Goal: Task Accomplishment & Management: Complete application form

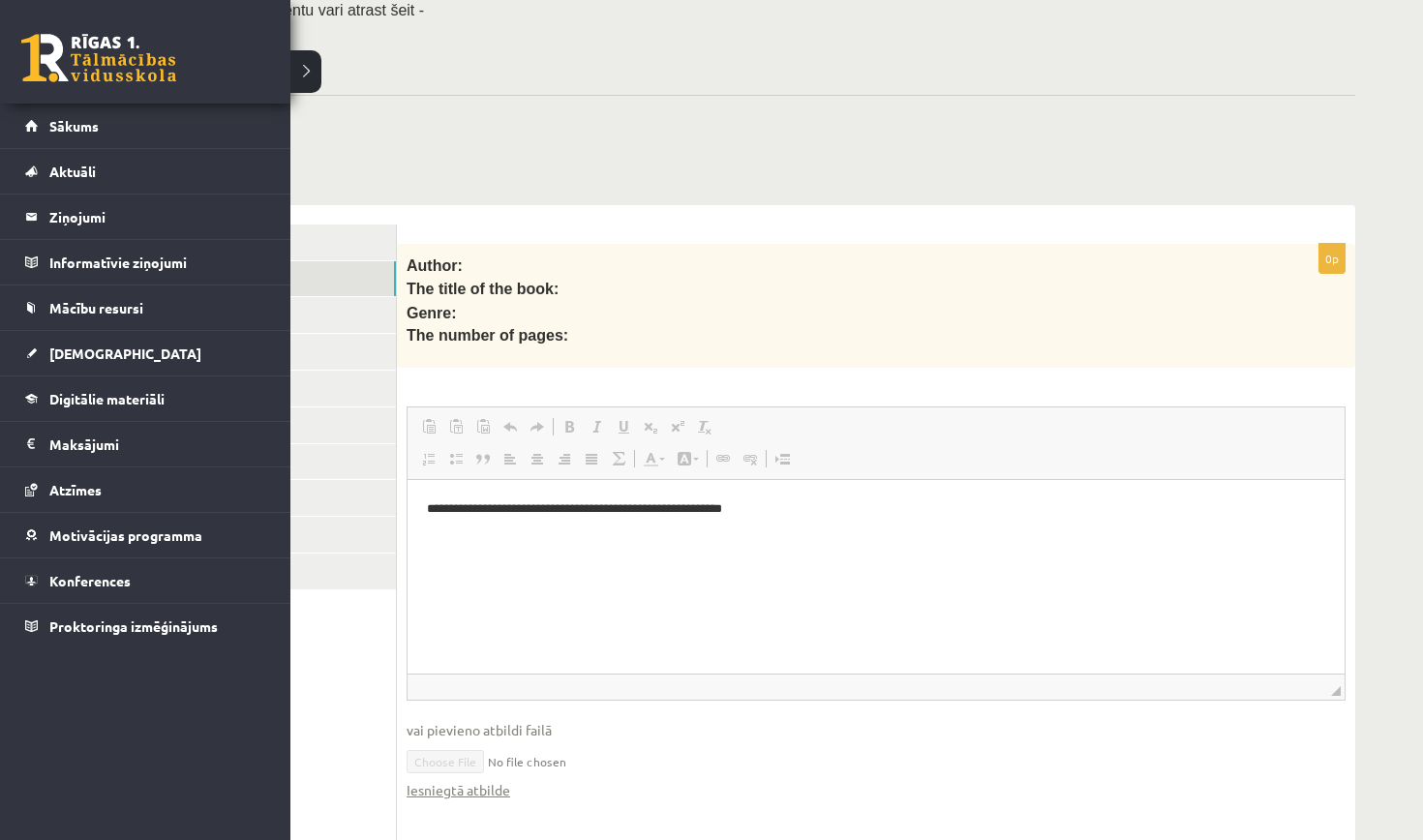
click at [54, 53] on link at bounding box center [98, 58] width 155 height 49
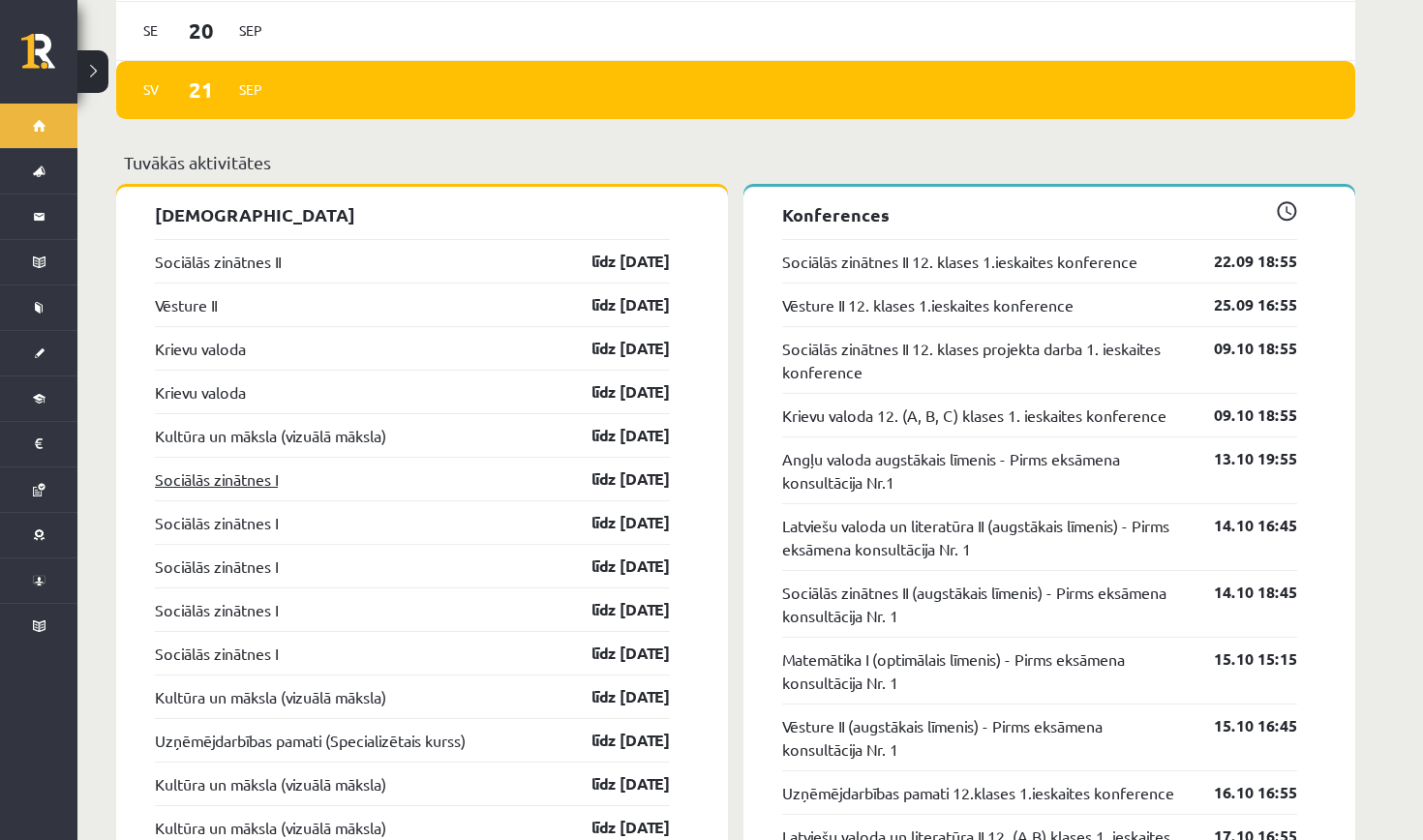
scroll to position [1635, 0]
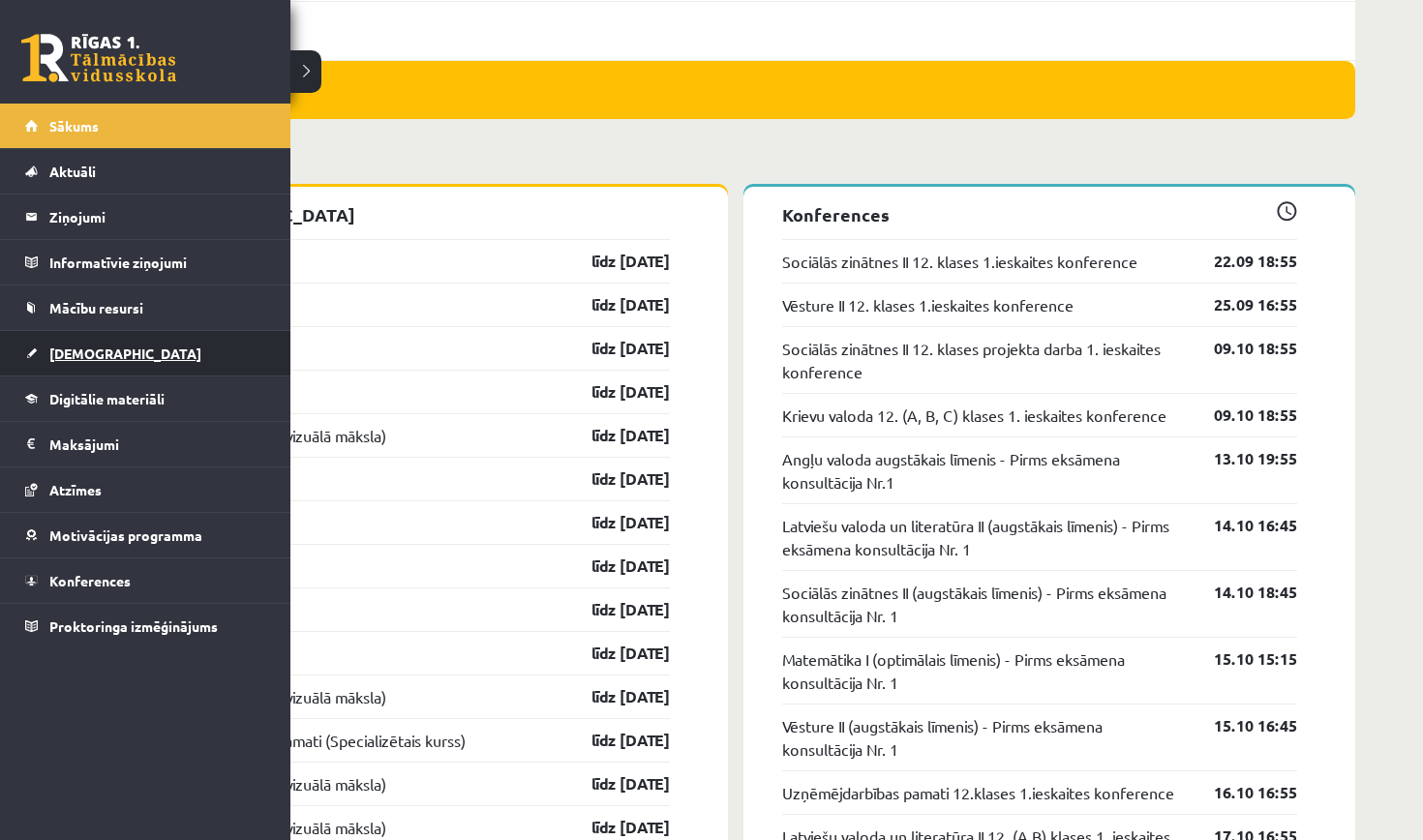
click at [58, 349] on span "[DEMOGRAPHIC_DATA]" at bounding box center [125, 353] width 152 height 18
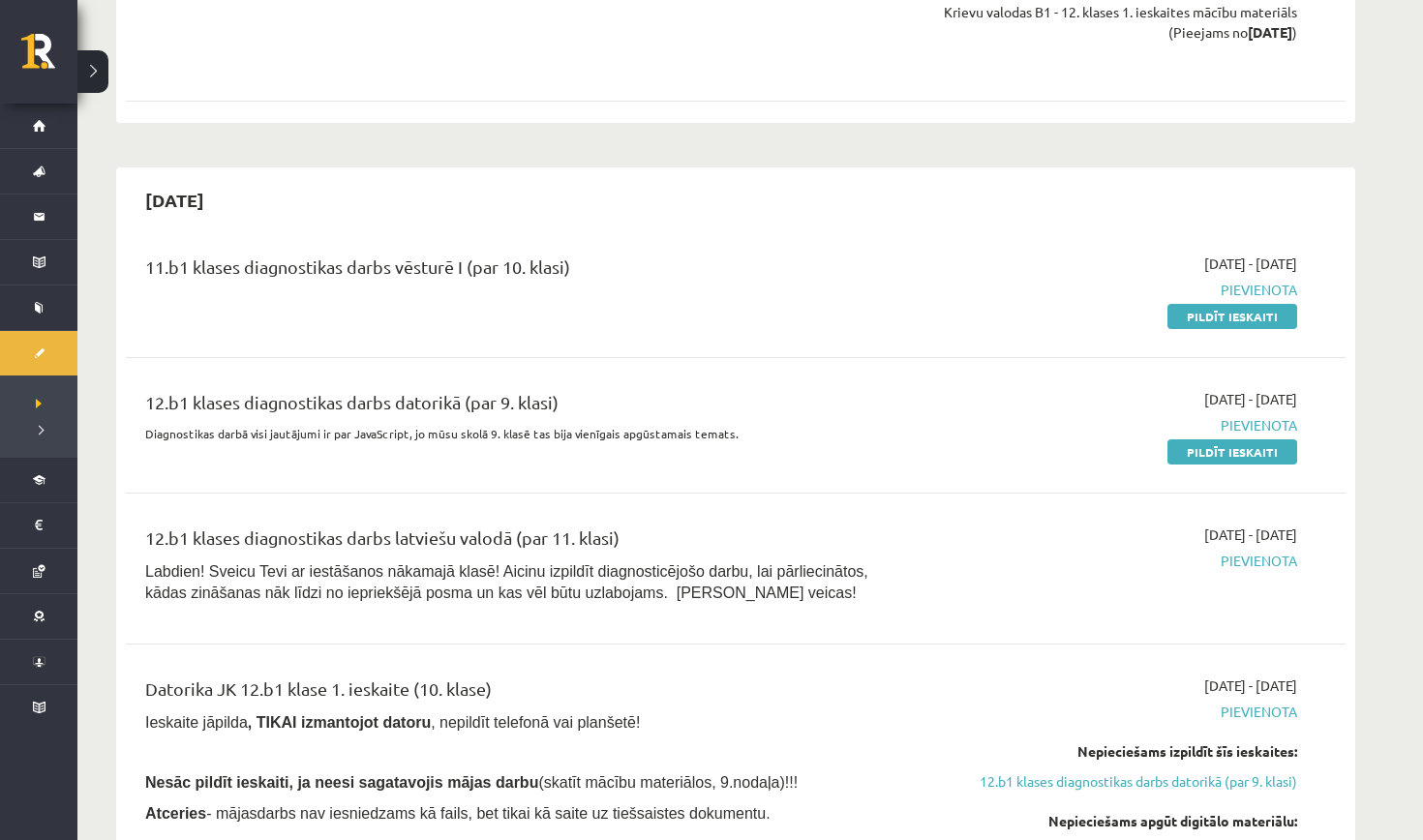
scroll to position [1468, 0]
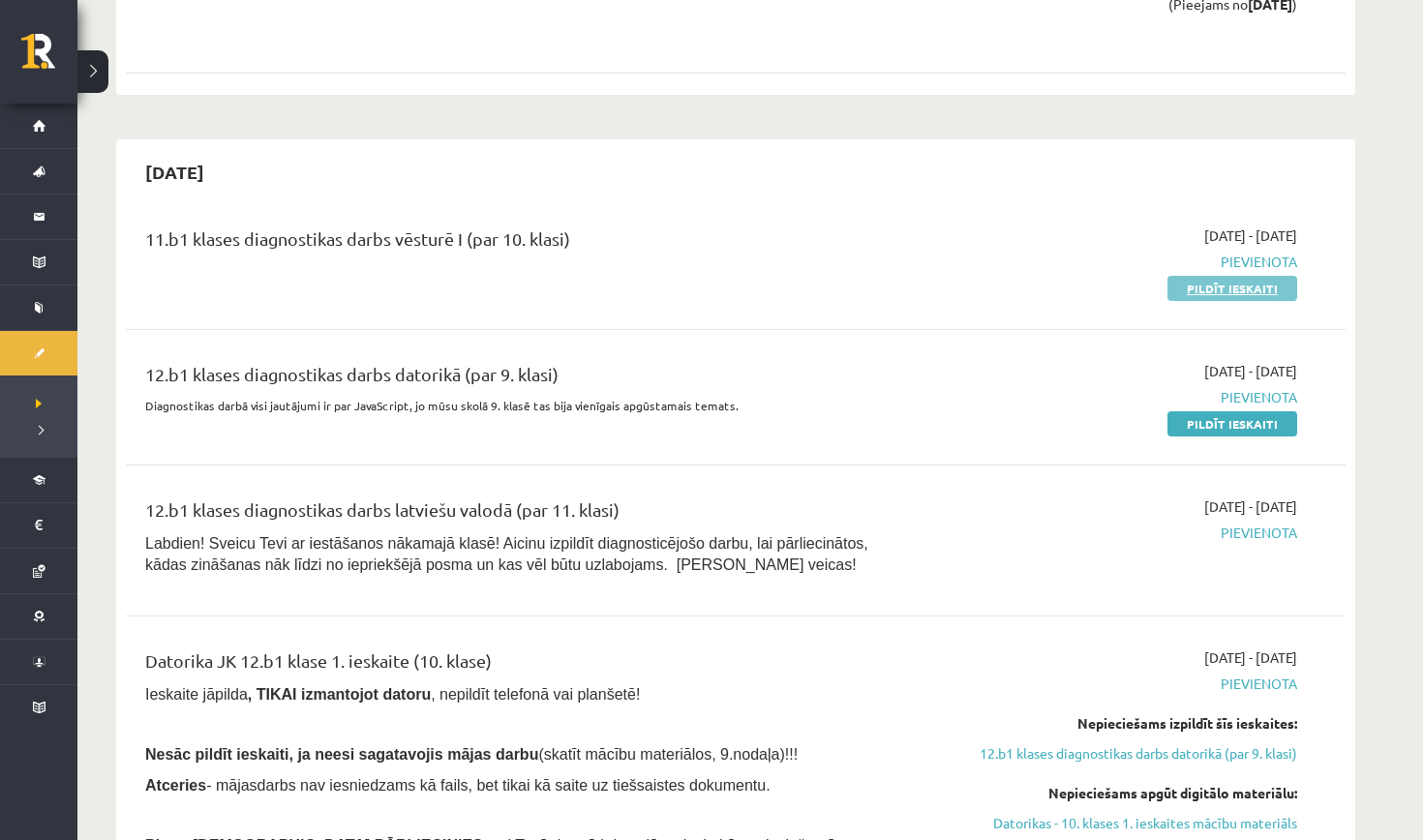
click at [1237, 292] on link "Pildīt ieskaiti" at bounding box center [1232, 288] width 130 height 25
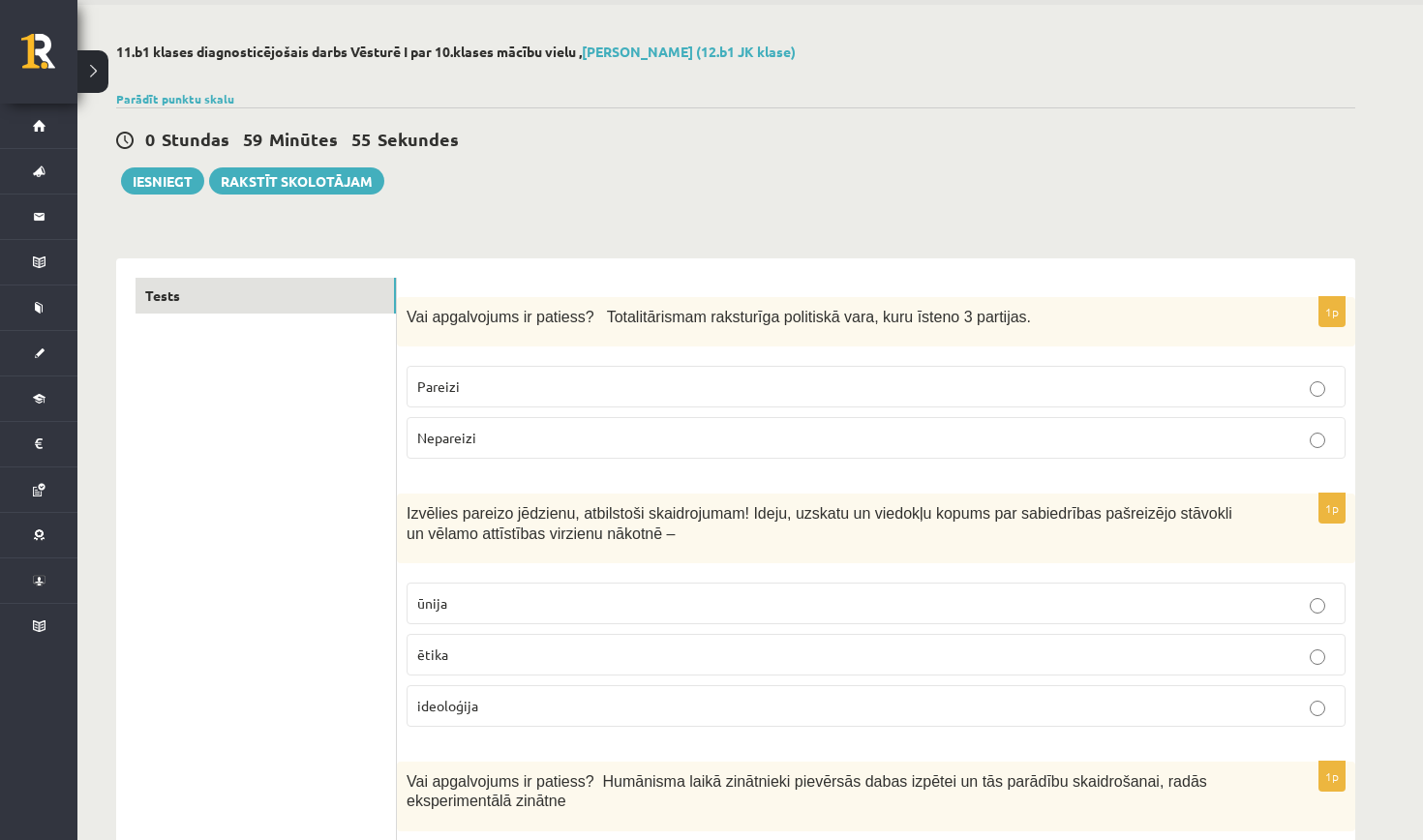
scroll to position [85, 0]
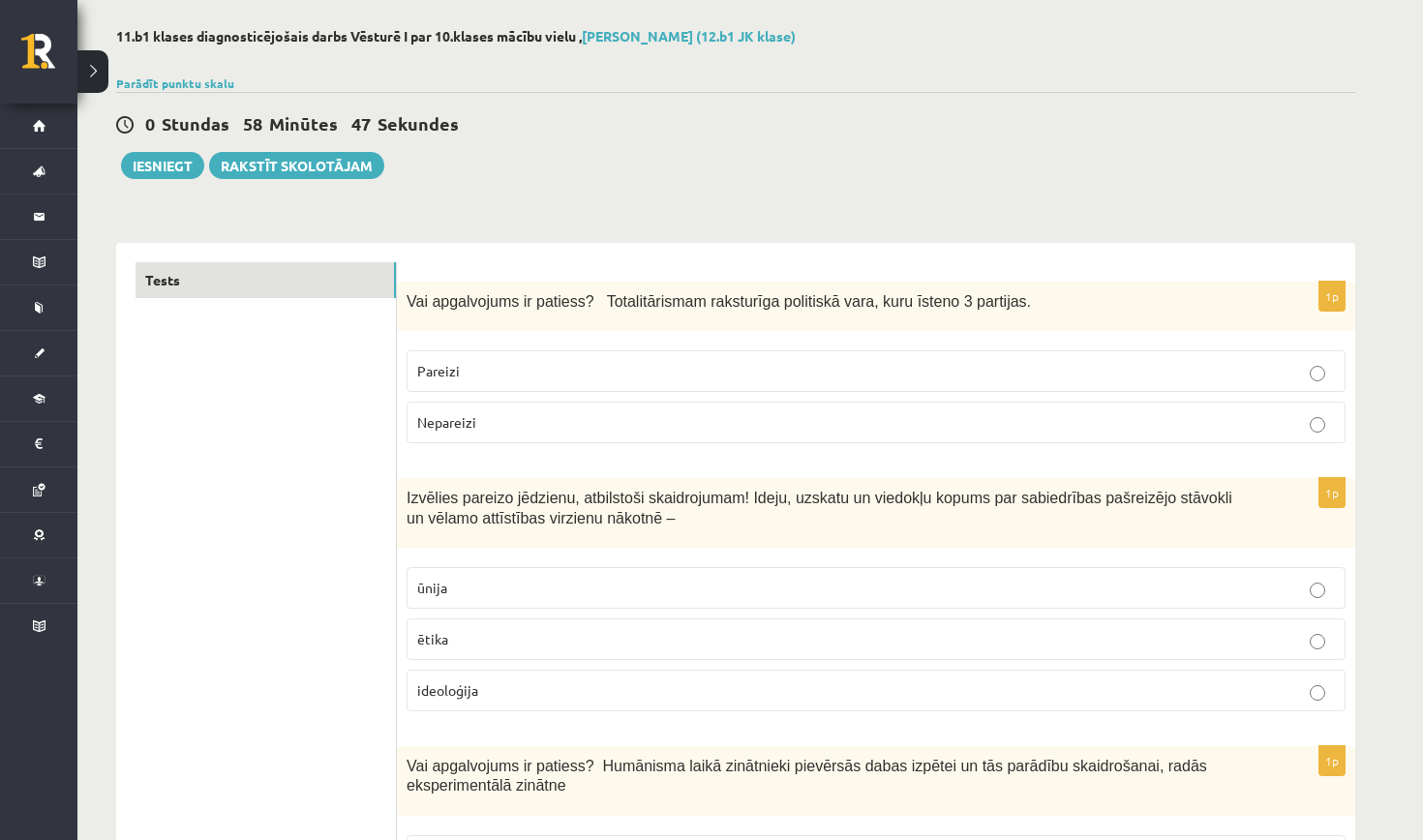
click at [715, 432] on p "Nepareizi" at bounding box center [876, 422] width 918 height 20
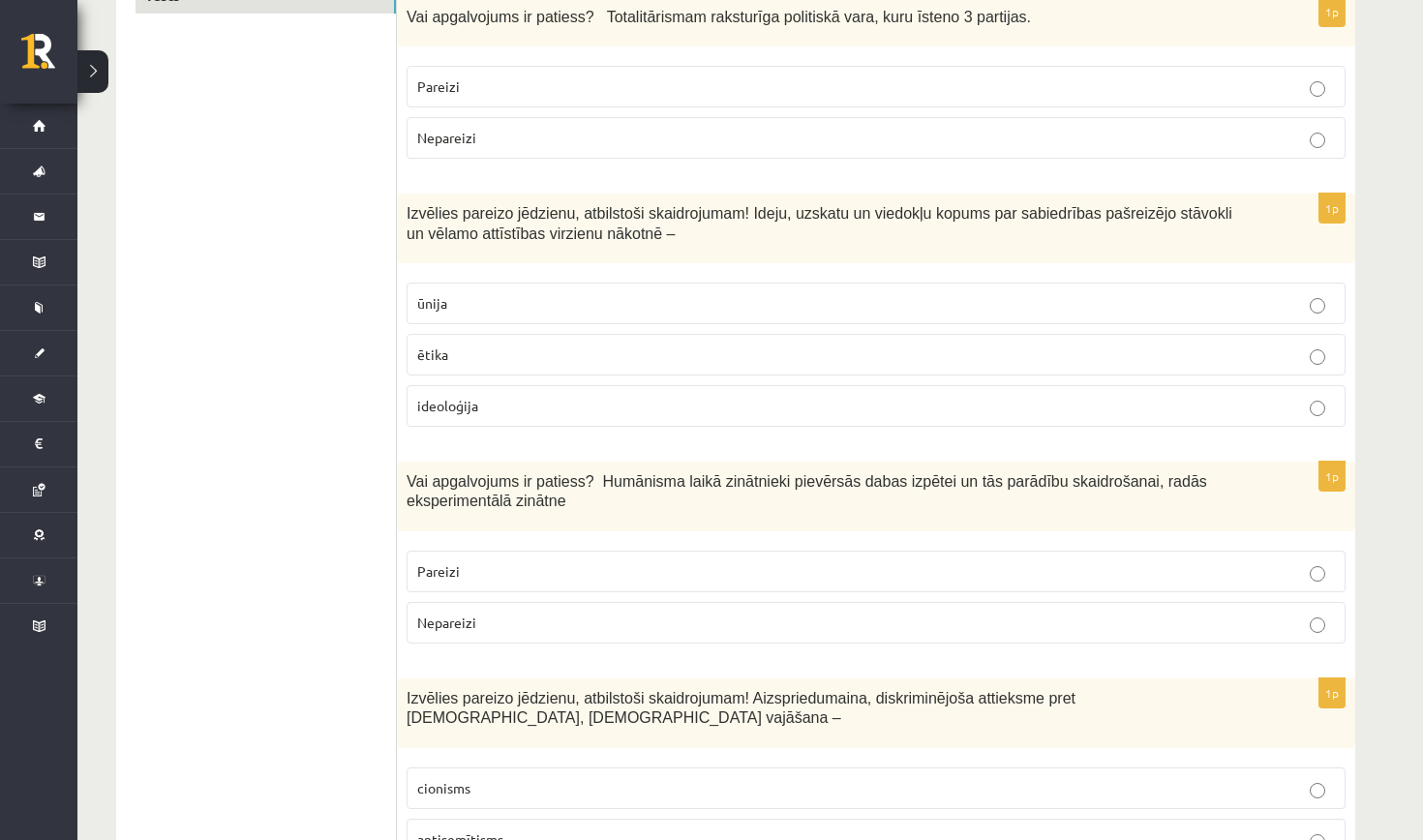
scroll to position [371, 0]
click at [914, 404] on p "ideoloģija" at bounding box center [876, 404] width 918 height 20
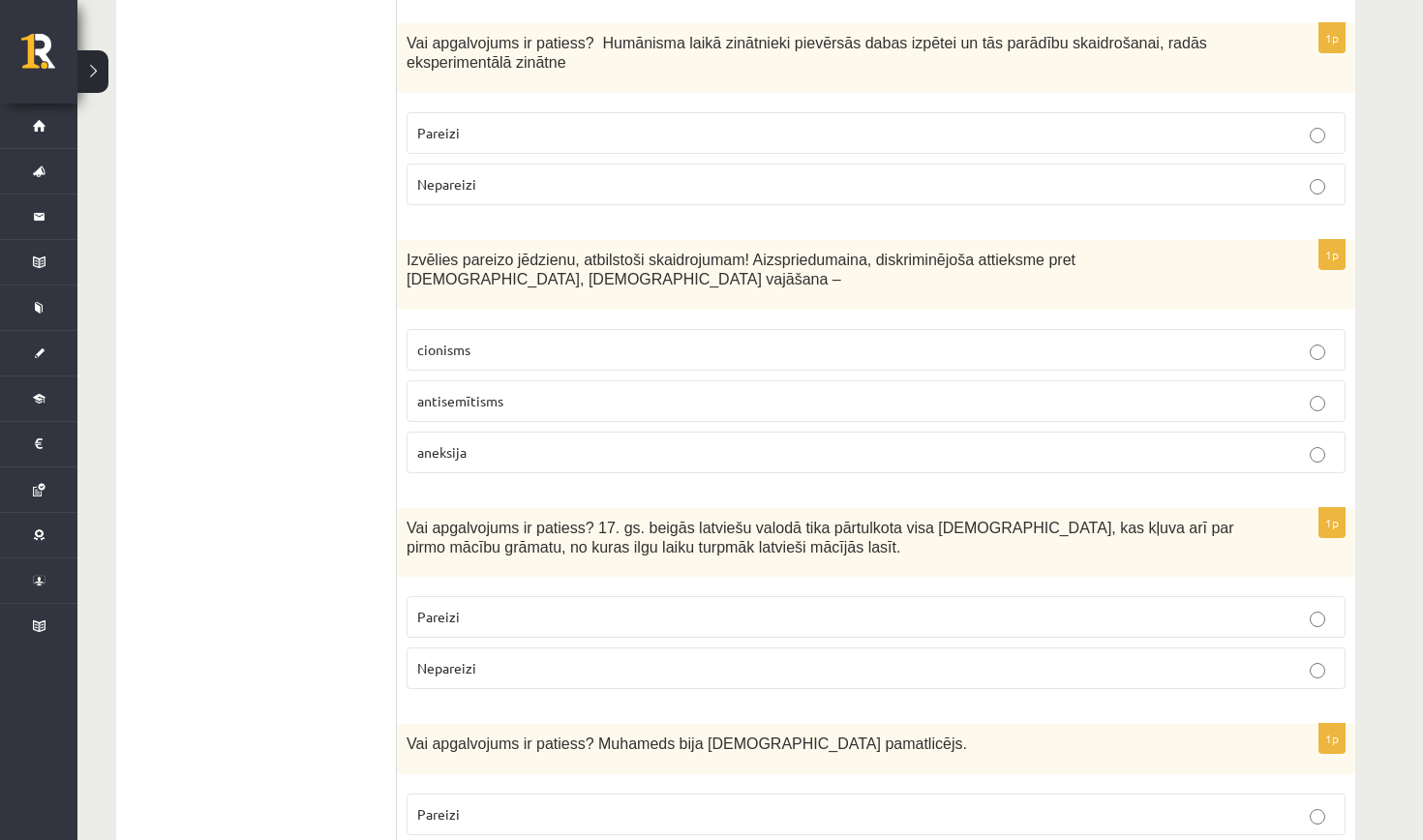
scroll to position [801, 0]
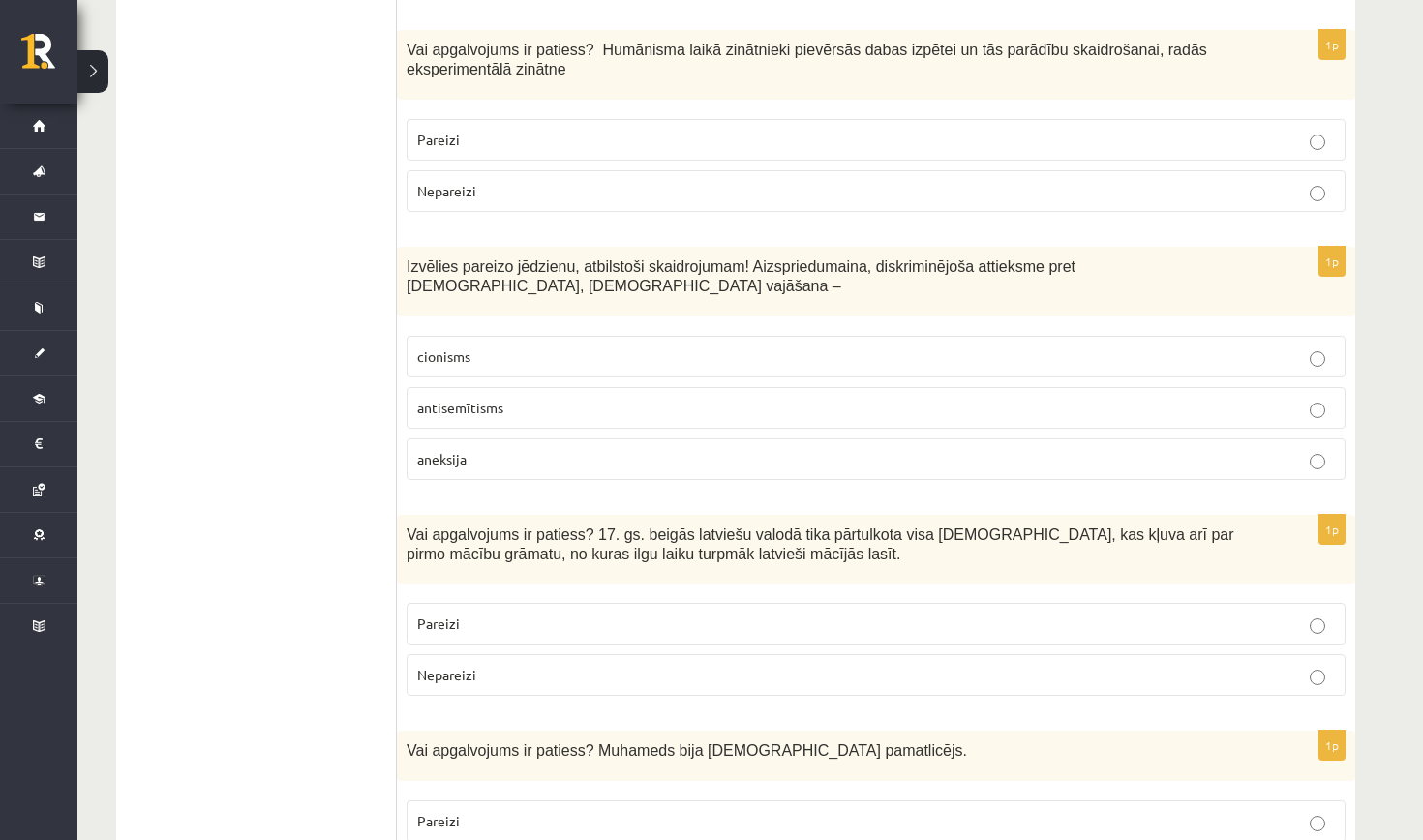
click at [865, 409] on p "antisemītisms" at bounding box center [876, 408] width 918 height 20
click at [756, 146] on p "Pareizi" at bounding box center [876, 140] width 918 height 20
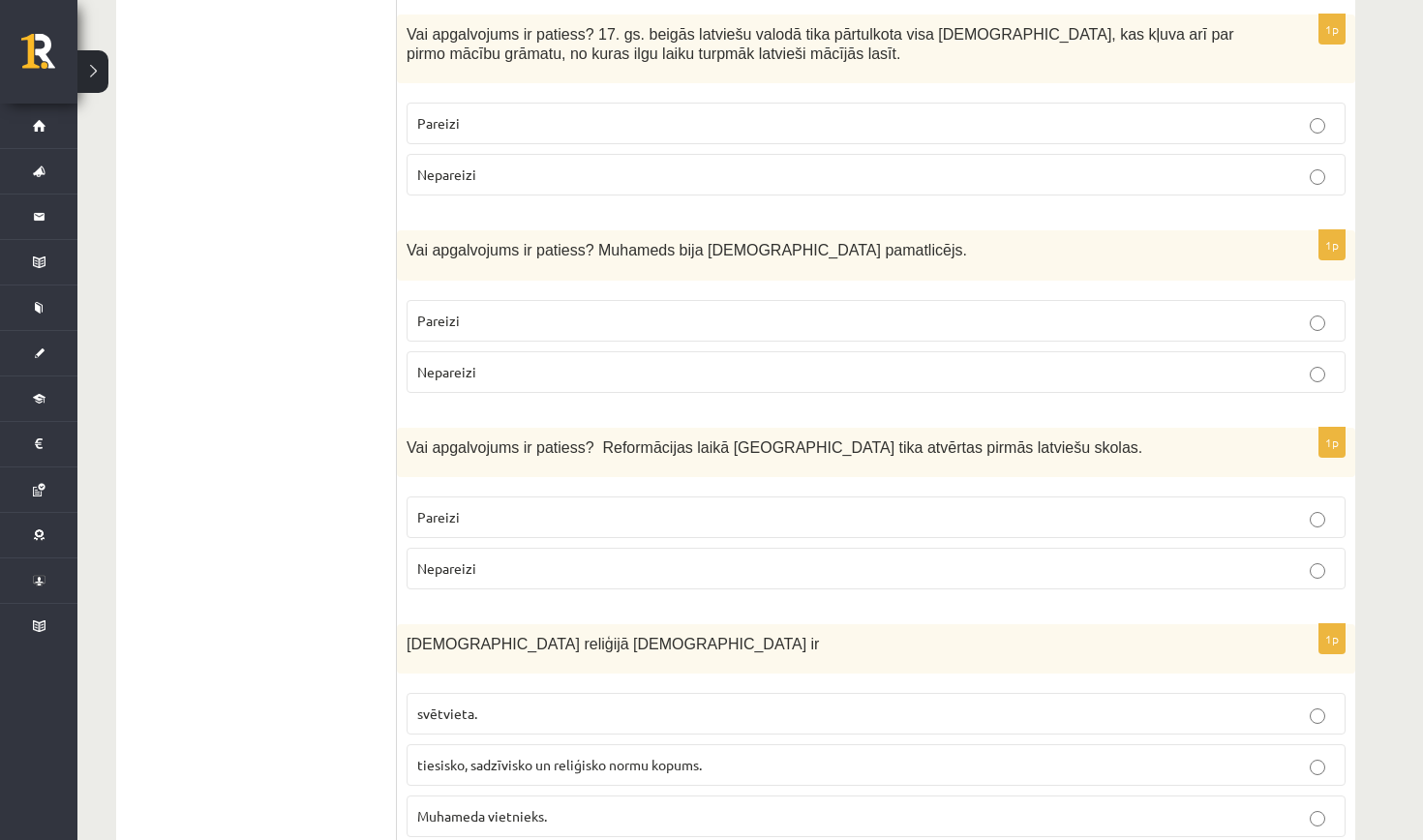
scroll to position [1303, 0]
click at [756, 312] on p "Pareizi" at bounding box center [876, 320] width 918 height 20
click at [797, 123] on p "Pareizi" at bounding box center [876, 122] width 918 height 20
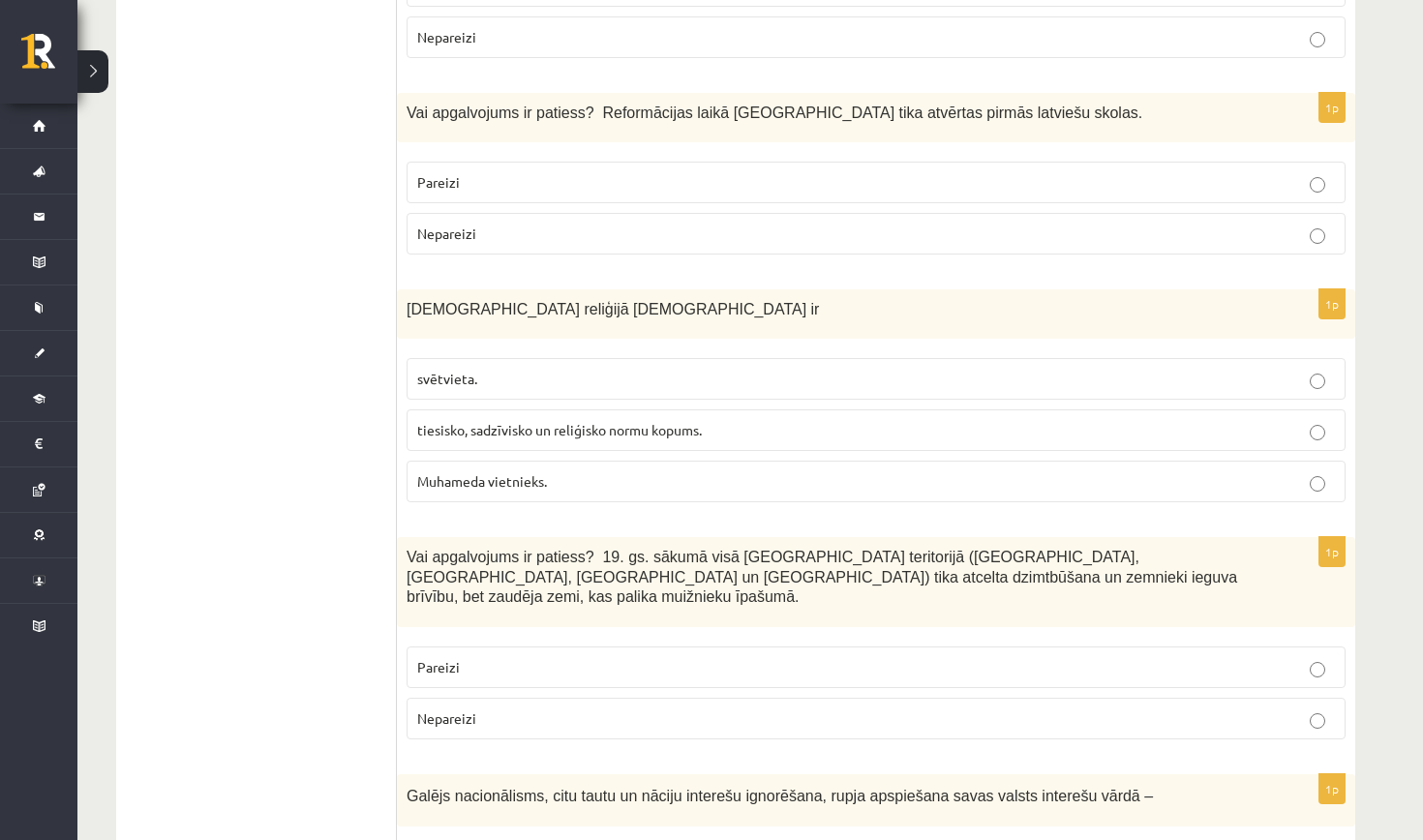
scroll to position [1644, 0]
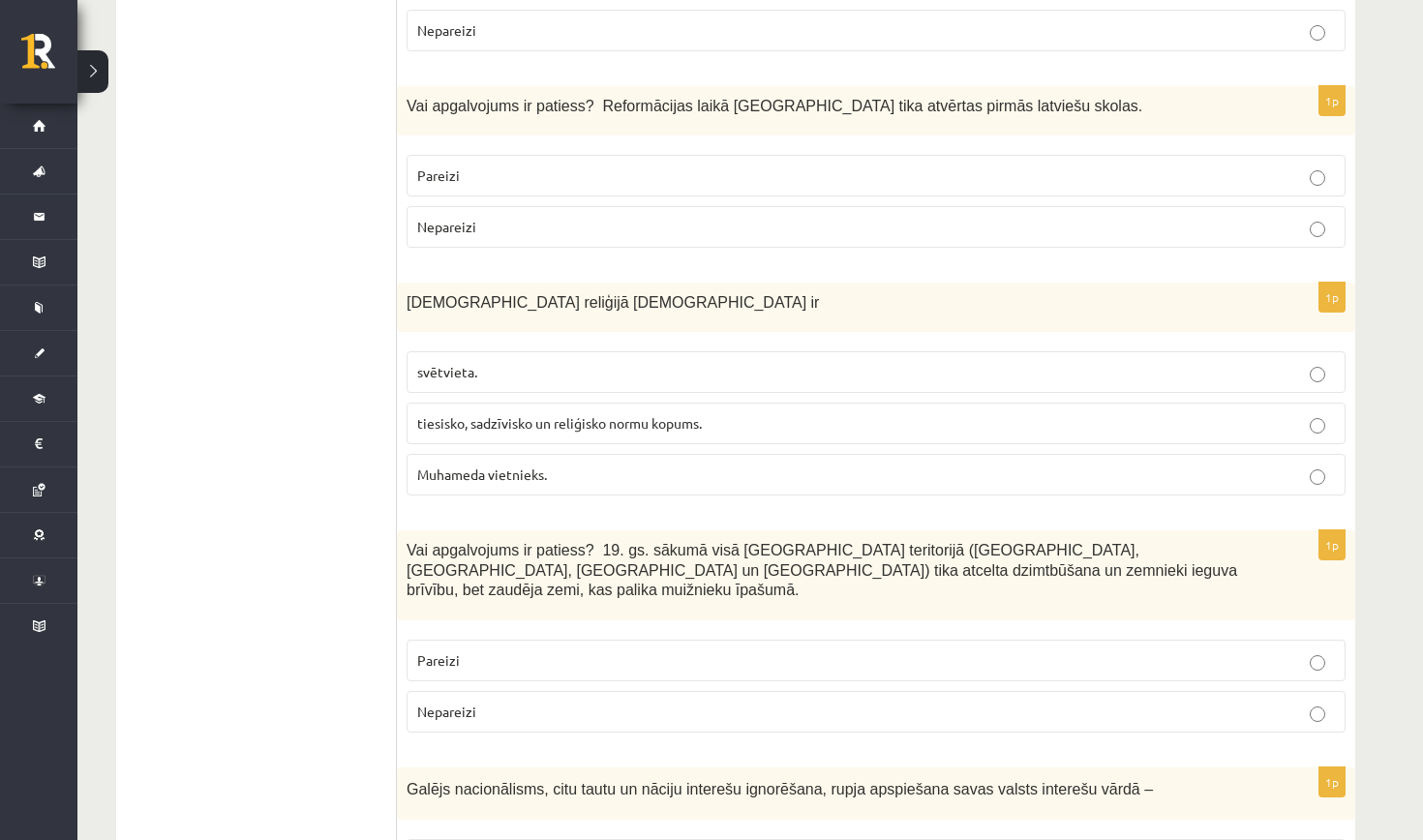
click at [471, 171] on p "Pareizi" at bounding box center [876, 176] width 918 height 20
click at [620, 403] on label "tiesisko, sadzīvisko un reliģisko normu kopums." at bounding box center [877, 424] width 939 height 42
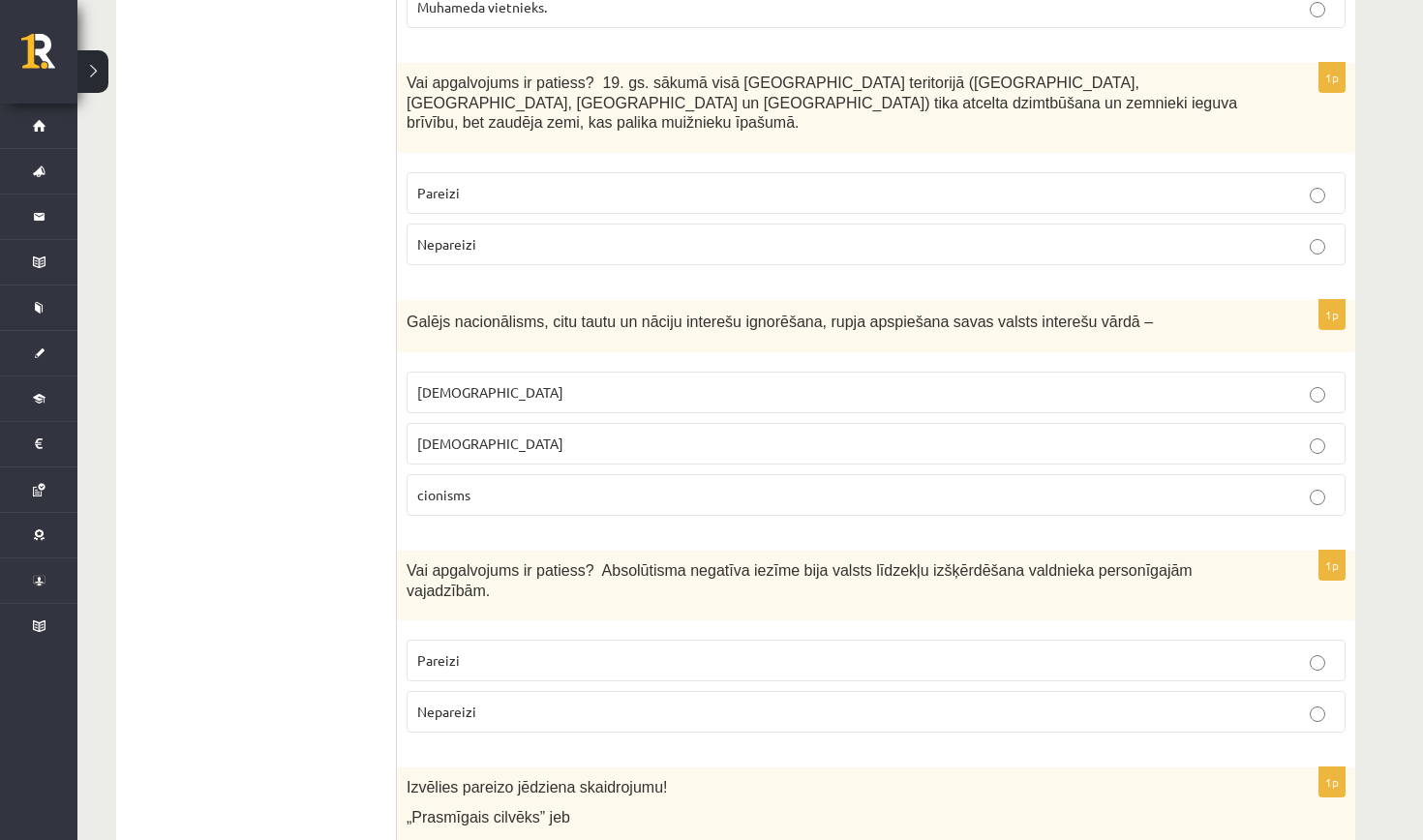
scroll to position [2106, 0]
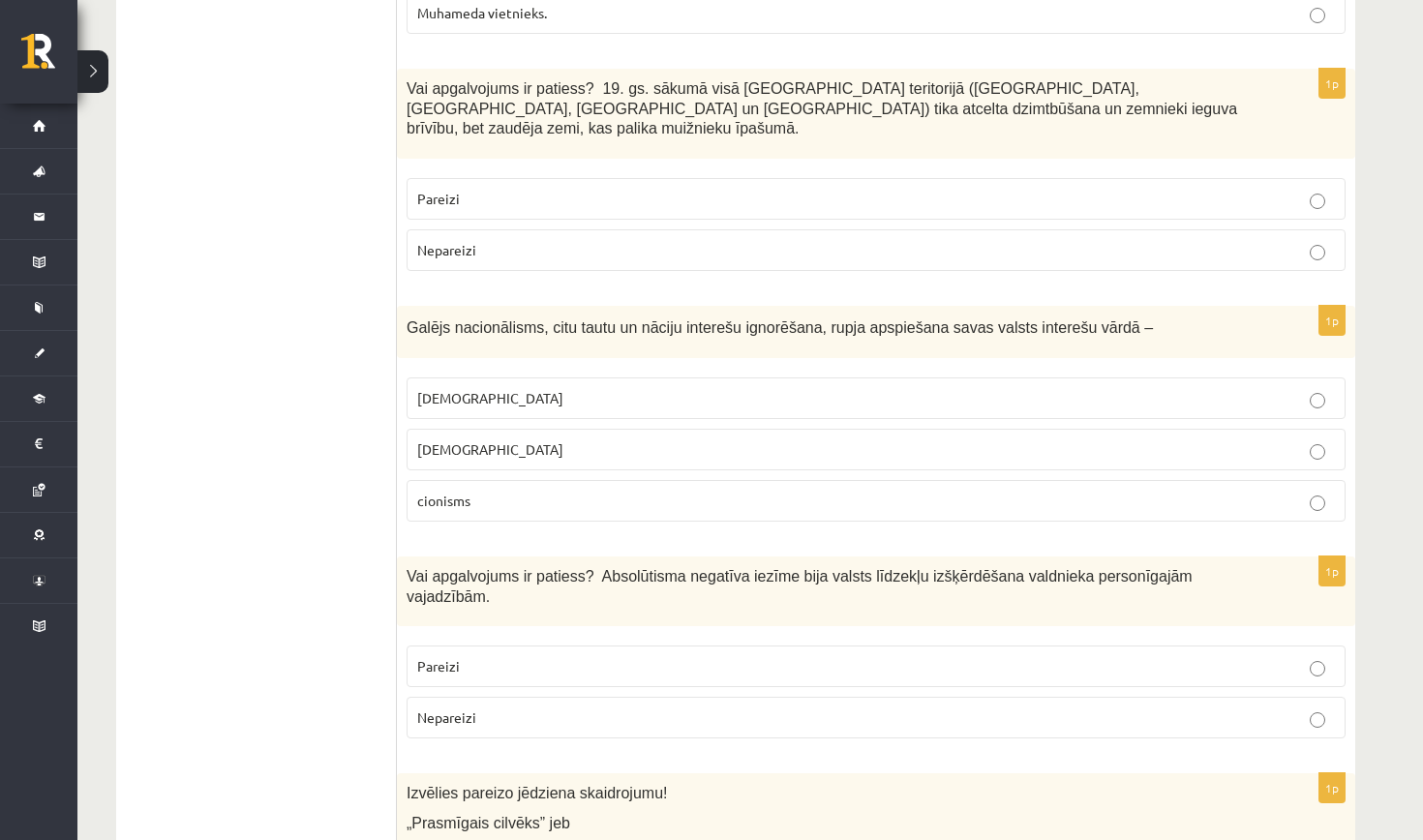
click at [476, 190] on label "Pareizi" at bounding box center [877, 199] width 939 height 42
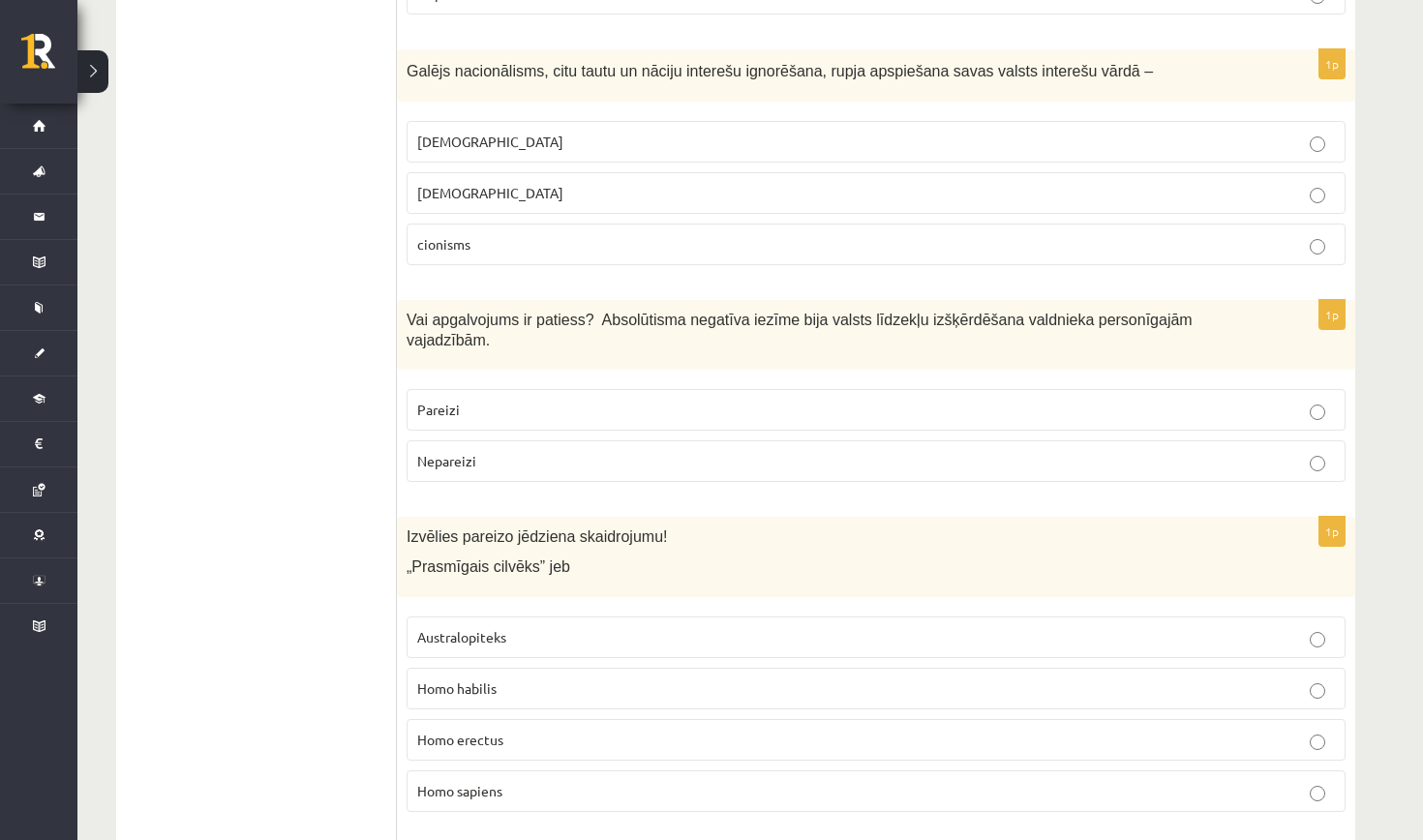
scroll to position [2368, 0]
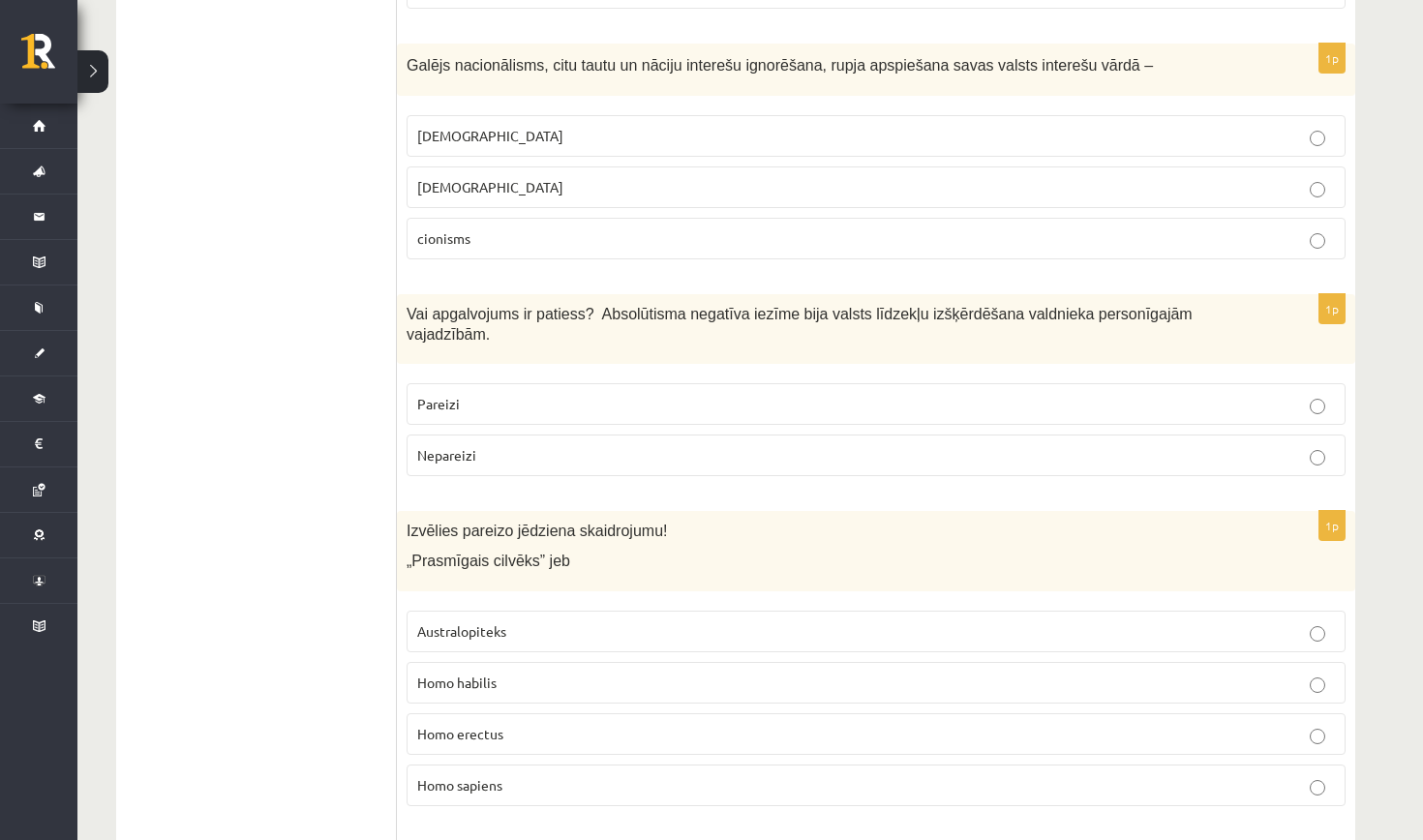
click at [558, 673] on p "Homo habilis" at bounding box center [876, 683] width 918 height 20
click at [681, 126] on p "šovinisms" at bounding box center [876, 136] width 918 height 20
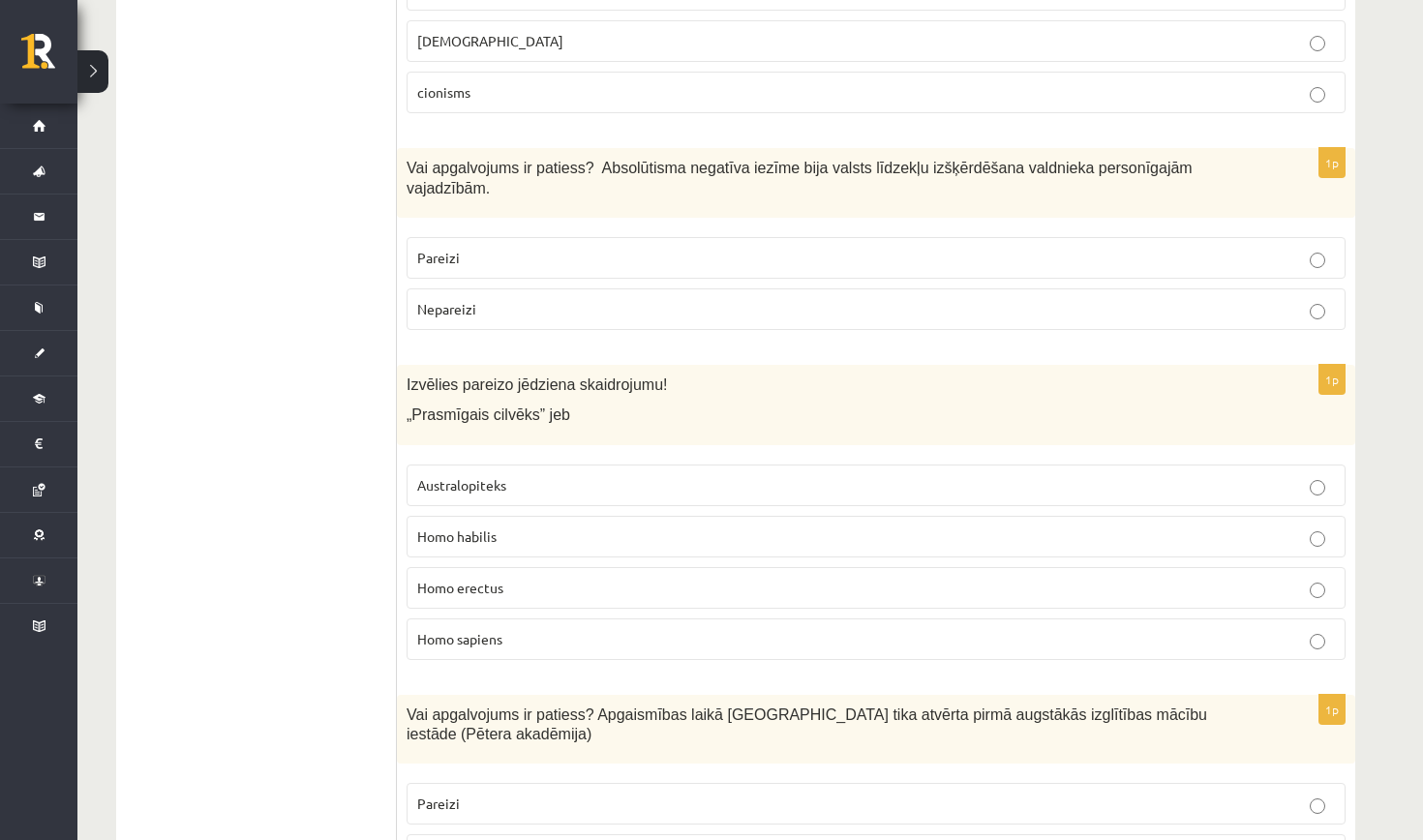
scroll to position [2520, 0]
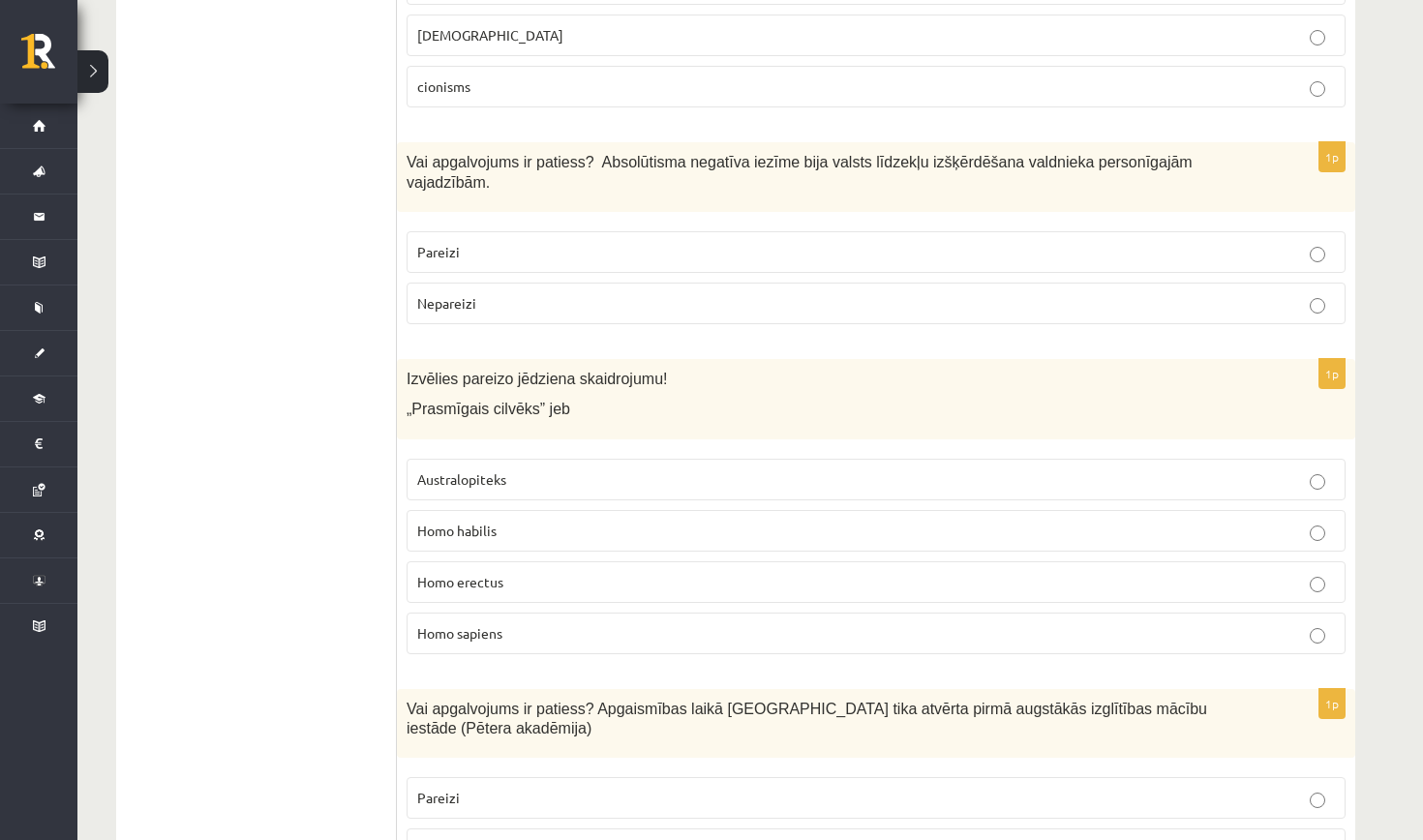
click at [783, 242] on p "Pareizi" at bounding box center [876, 252] width 918 height 20
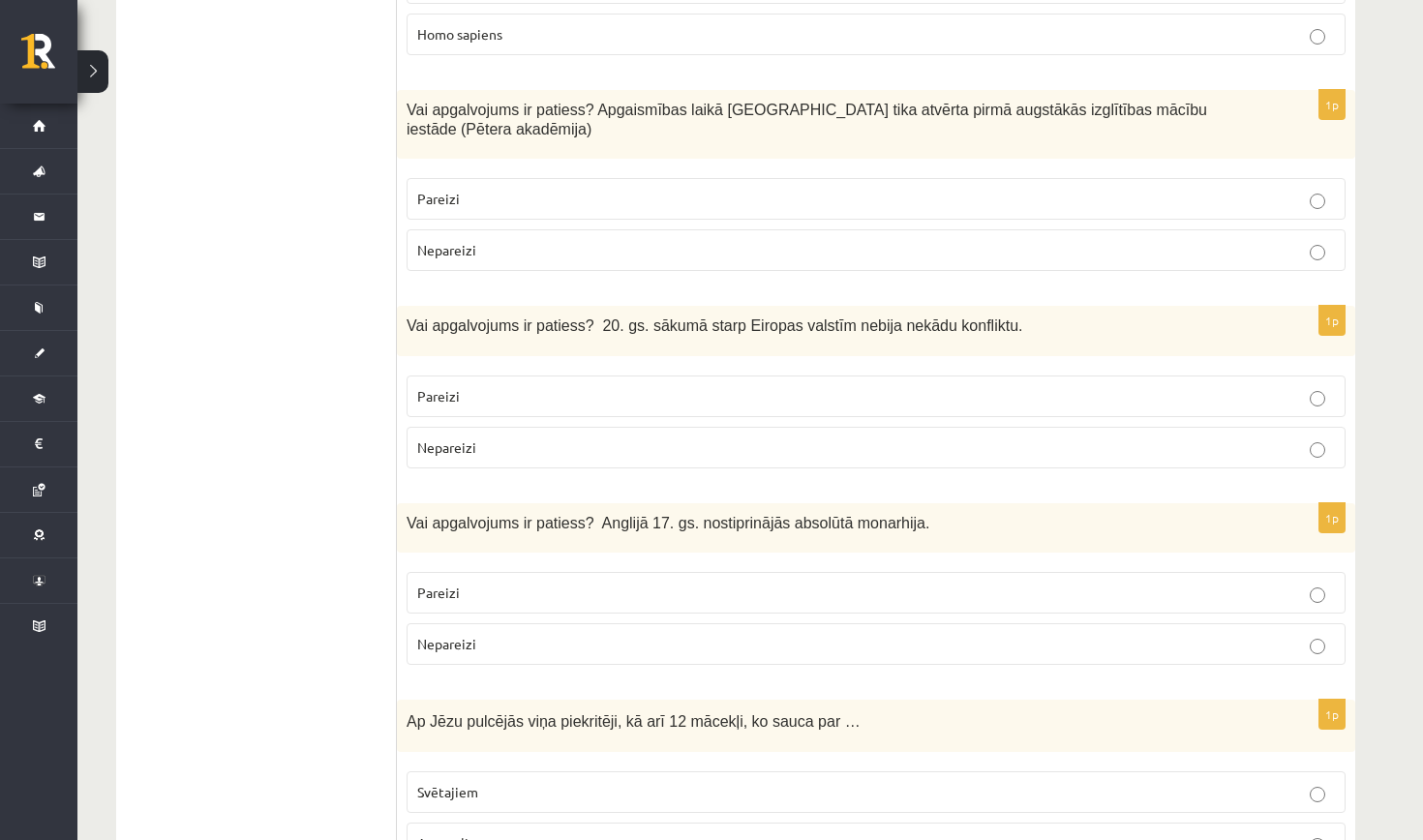
scroll to position [3128, 0]
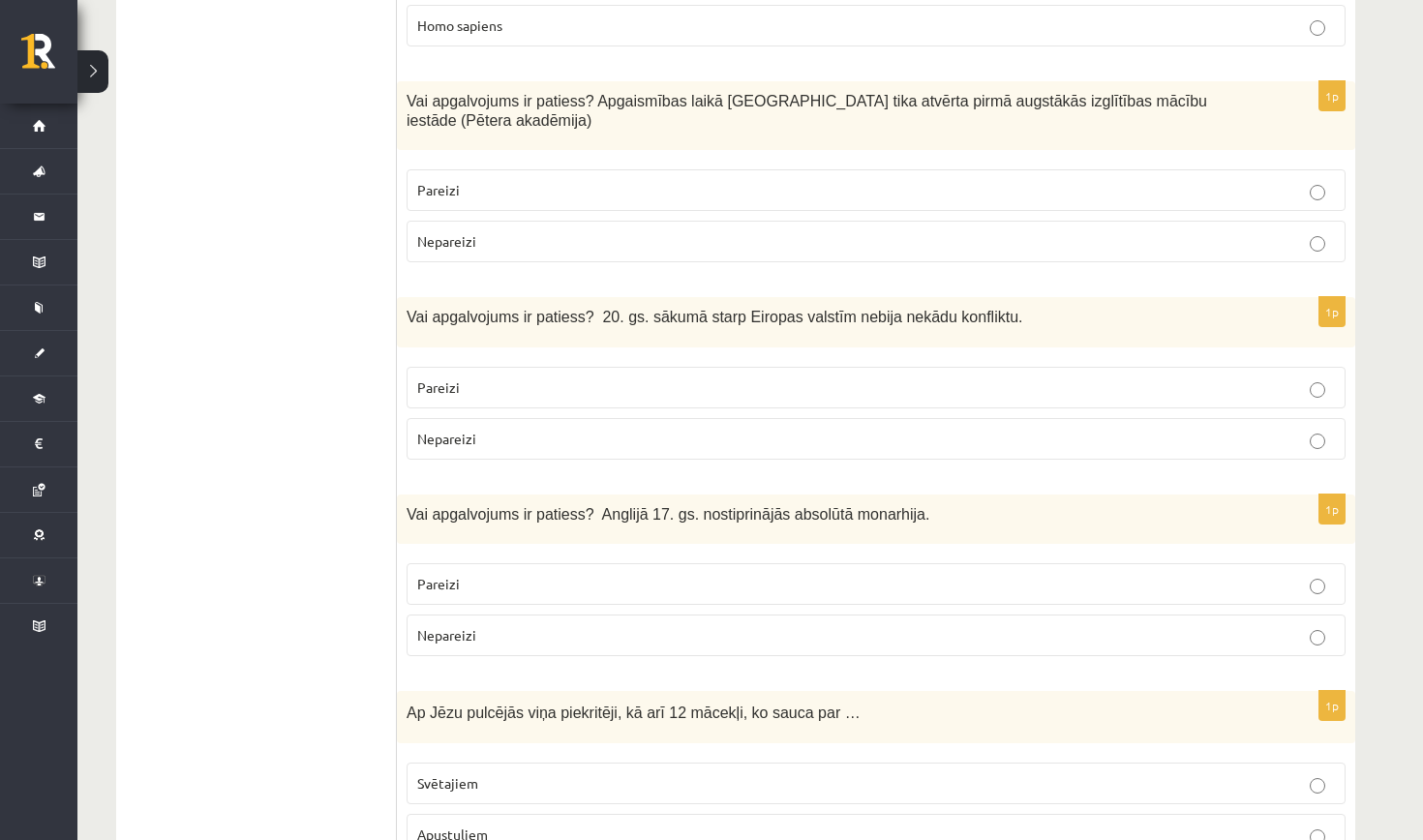
click at [459, 377] on p "Pareizi" at bounding box center [876, 387] width 918 height 20
click at [509, 574] on p "Pareizi" at bounding box center [876, 584] width 918 height 20
click at [632, 180] on p "Pareizi" at bounding box center [876, 190] width 918 height 20
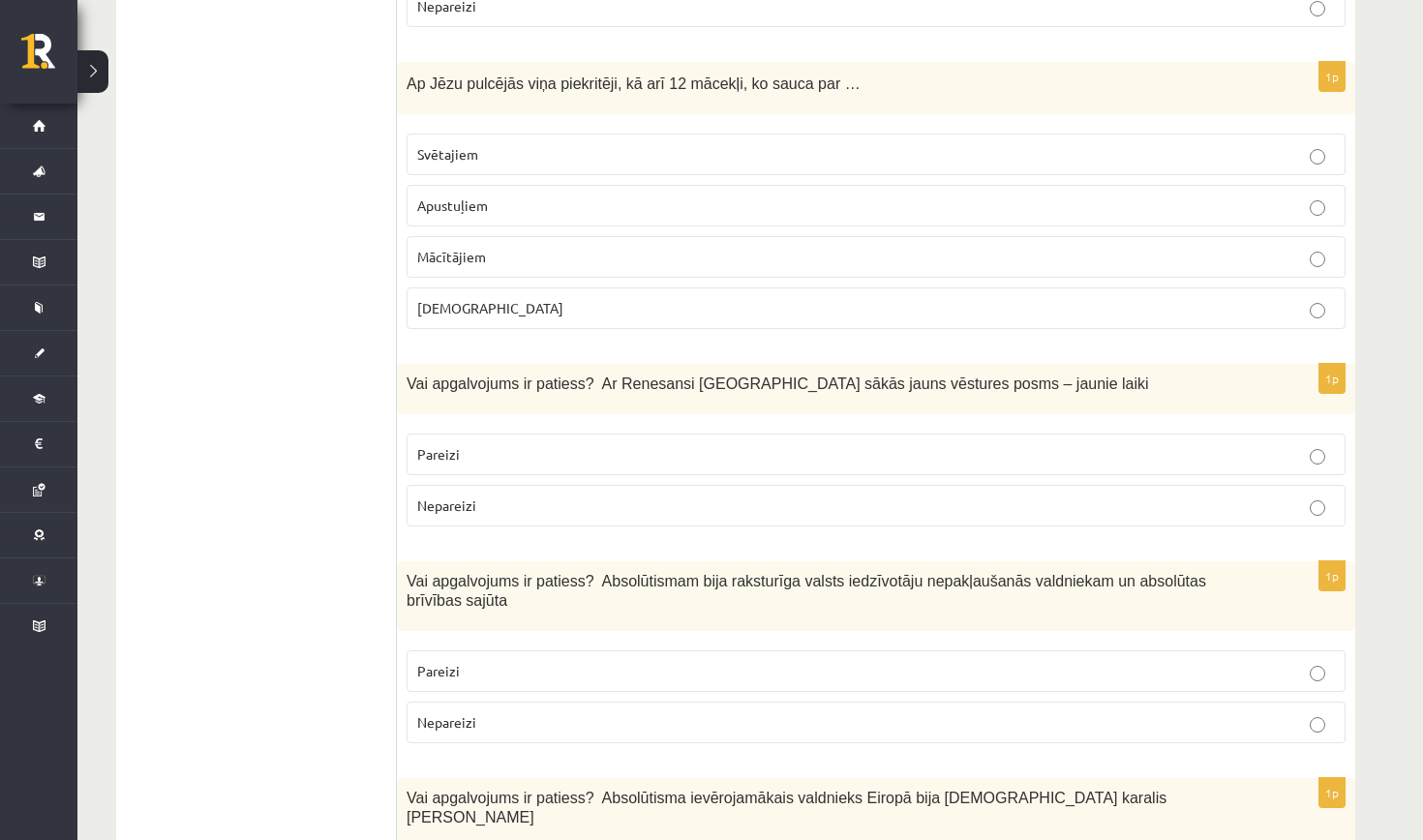
scroll to position [3778, 0]
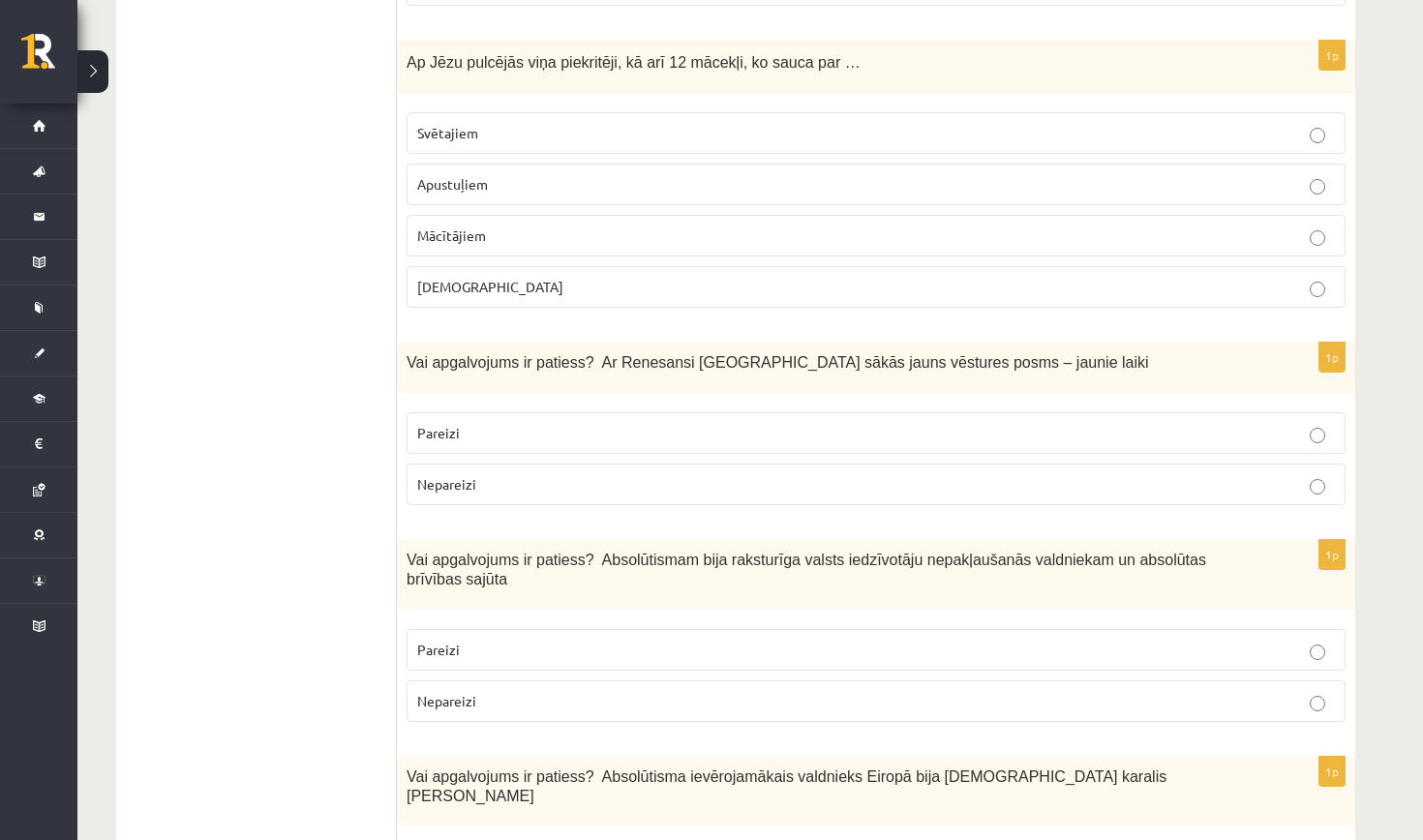
click at [514, 175] on p "Apustuļiem" at bounding box center [876, 185] width 918 height 20
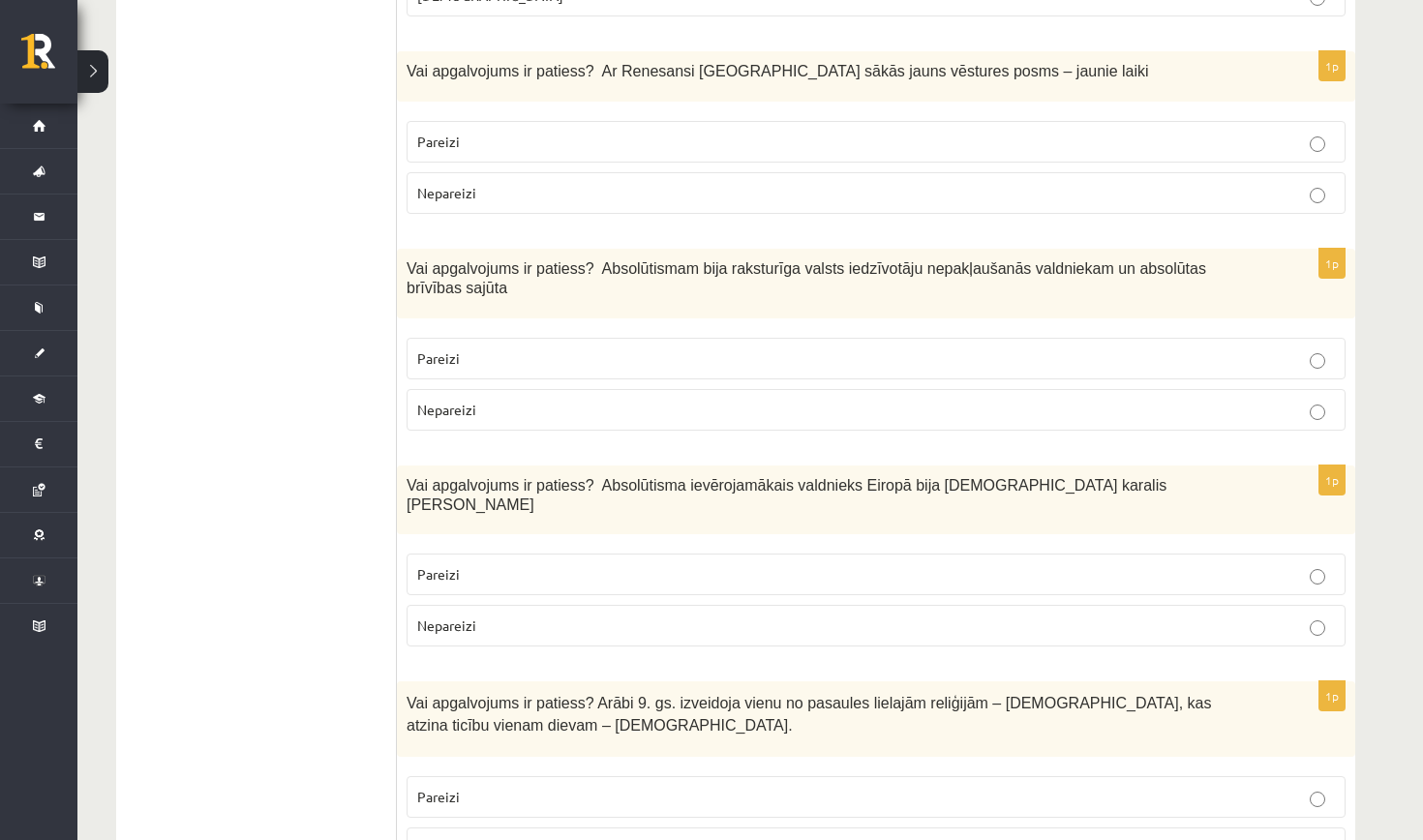
scroll to position [4068, 0]
click at [522, 134] on p "Pareizi" at bounding box center [876, 144] width 918 height 20
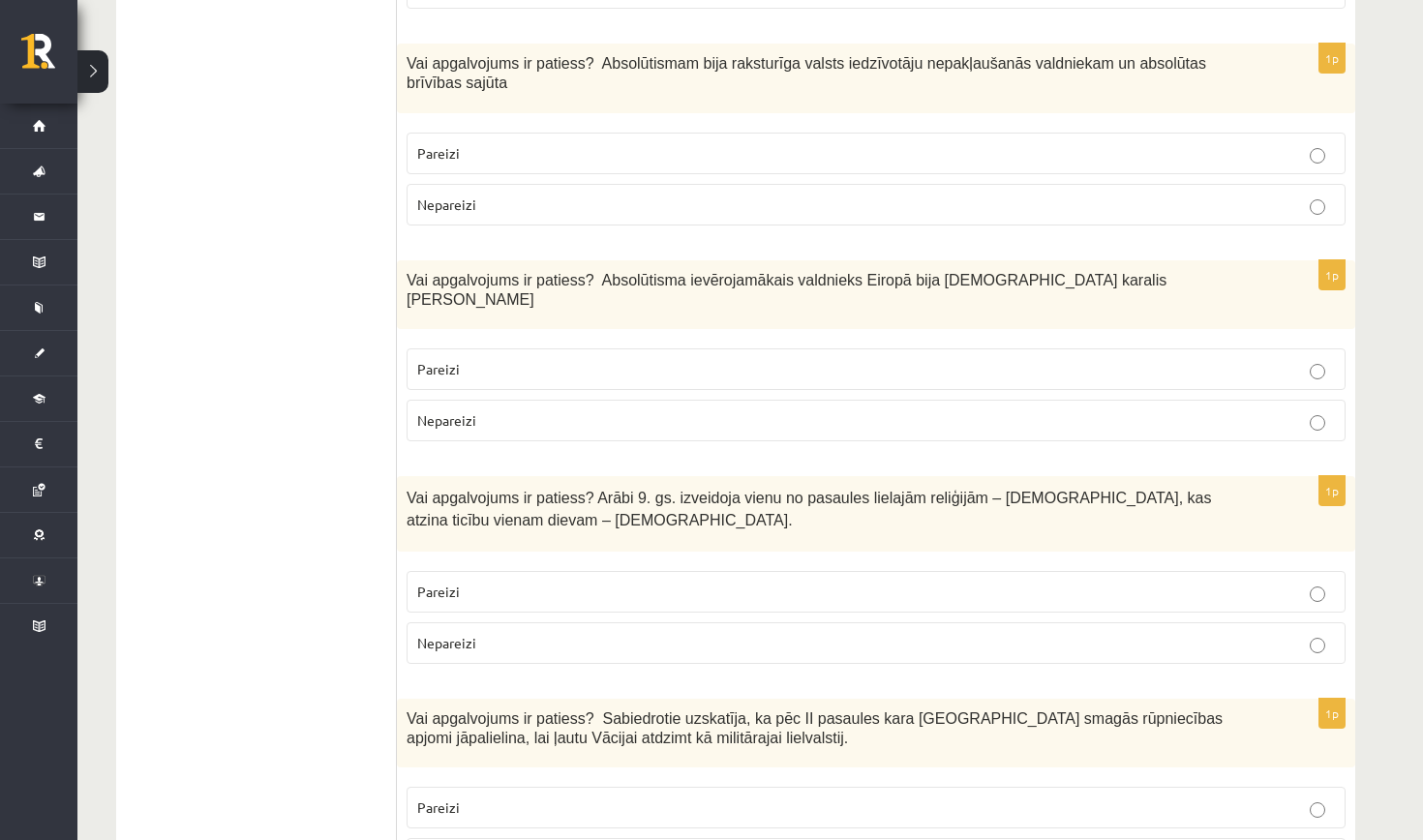
scroll to position [4277, 0]
click at [604, 357] on p "Pareizi" at bounding box center [876, 367] width 918 height 20
click at [617, 631] on p "Nepareizi" at bounding box center [876, 641] width 918 height 20
click at [791, 193] on p "Nepareizi" at bounding box center [876, 203] width 918 height 20
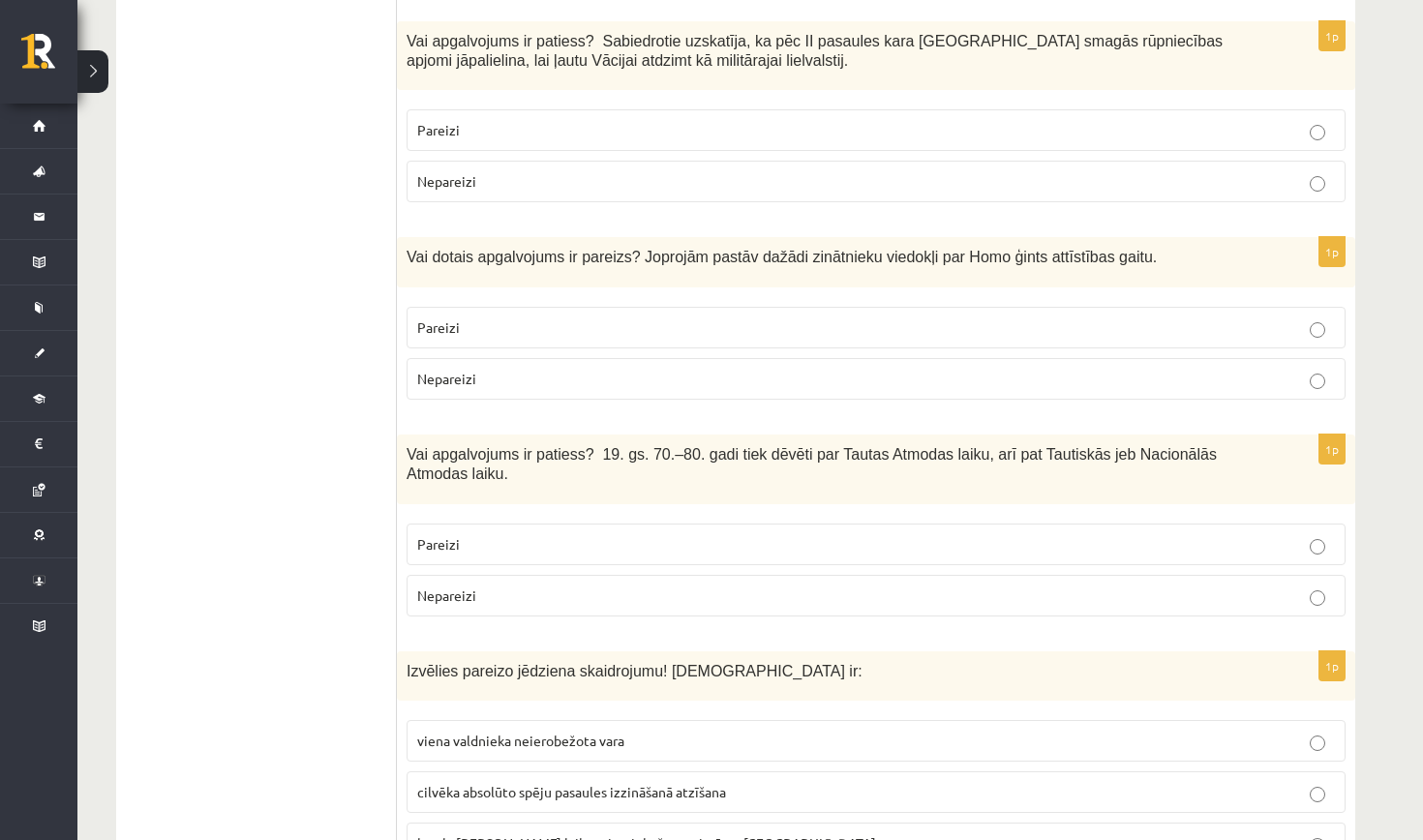
scroll to position [4956, 0]
click at [744, 728] on p "viena valdnieka neierobežota vara" at bounding box center [876, 738] width 918 height 20
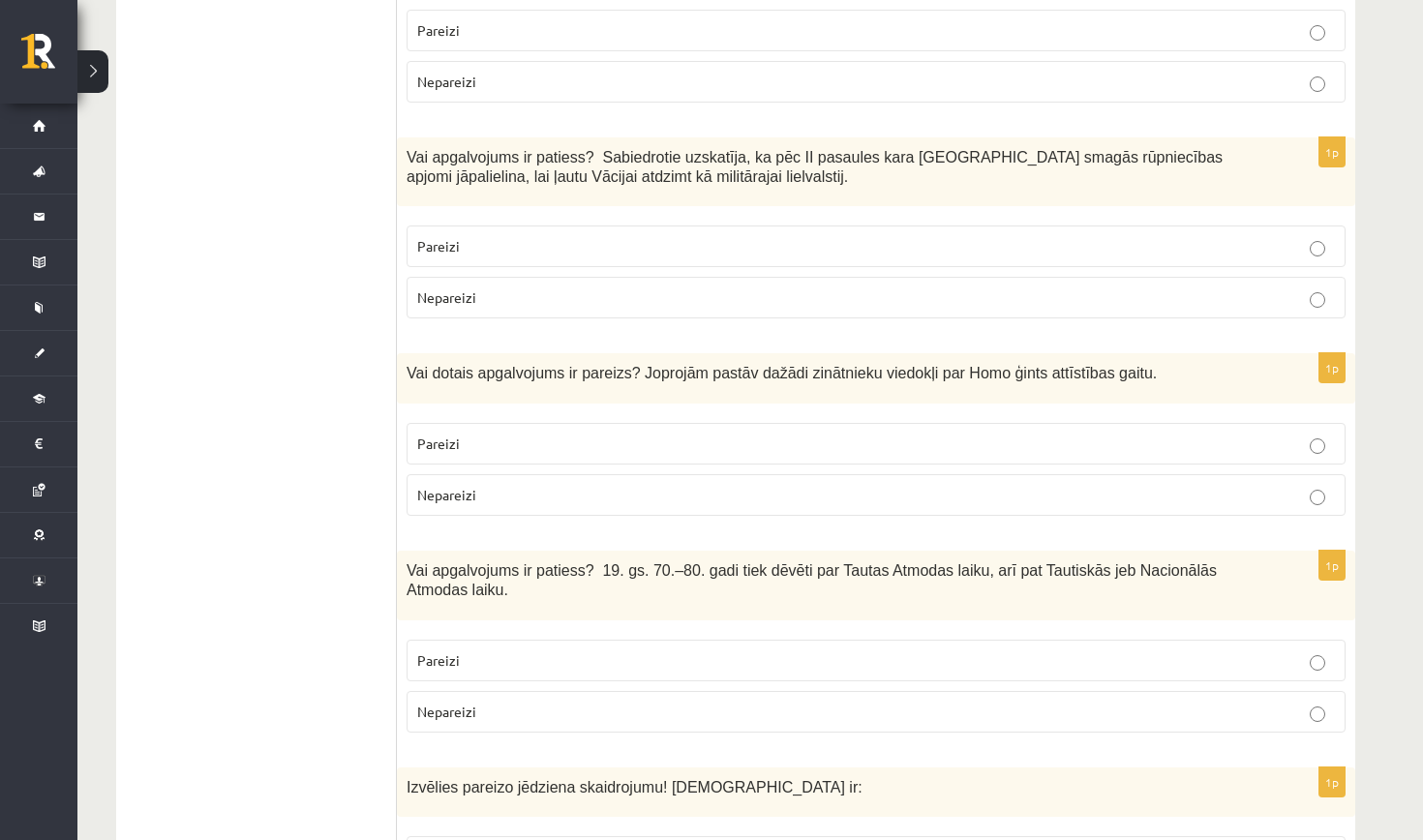
scroll to position [4837, 0]
click at [723, 649] on p "Pareizi" at bounding box center [876, 659] width 918 height 20
click at [772, 433] on p "Pareizi" at bounding box center [876, 443] width 918 height 20
click at [796, 287] on p "Nepareizi" at bounding box center [876, 297] width 918 height 20
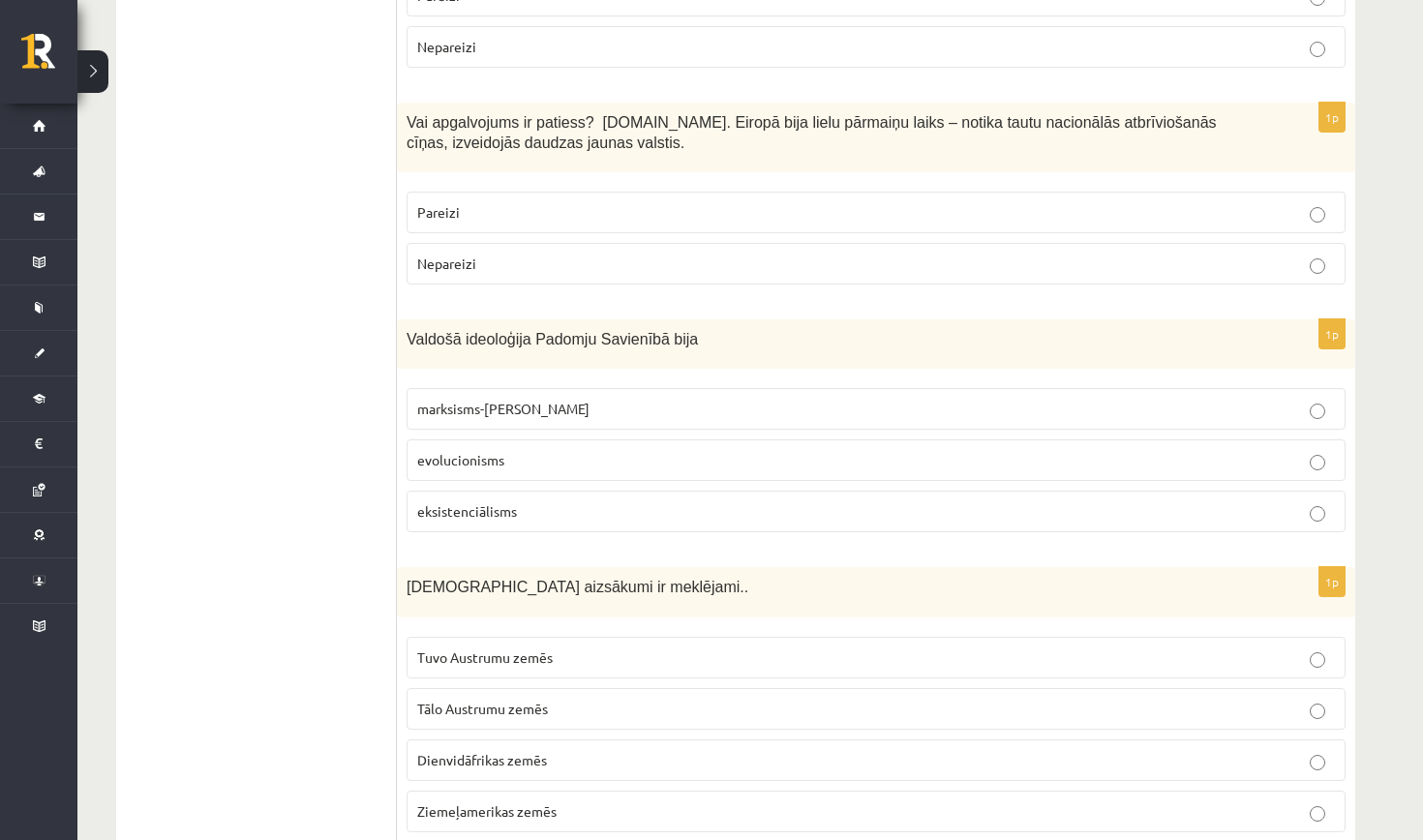
scroll to position [6491, 0]
click at [669, 648] on p "Tuvo Austrumu zemēs" at bounding box center [876, 658] width 918 height 20
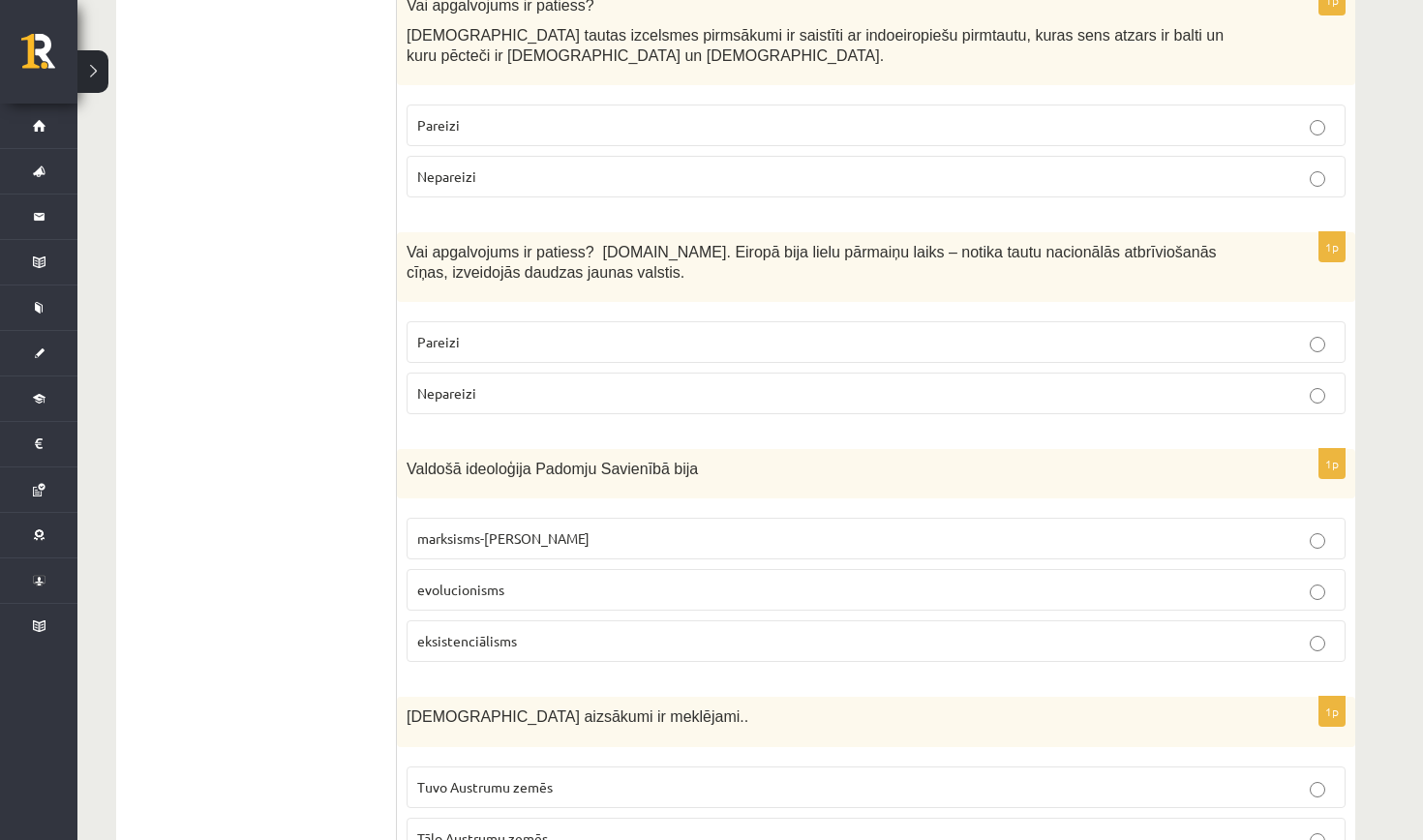
scroll to position [6363, 0]
click at [653, 527] on p "marksisms-ļeņinisms" at bounding box center [876, 537] width 918 height 20
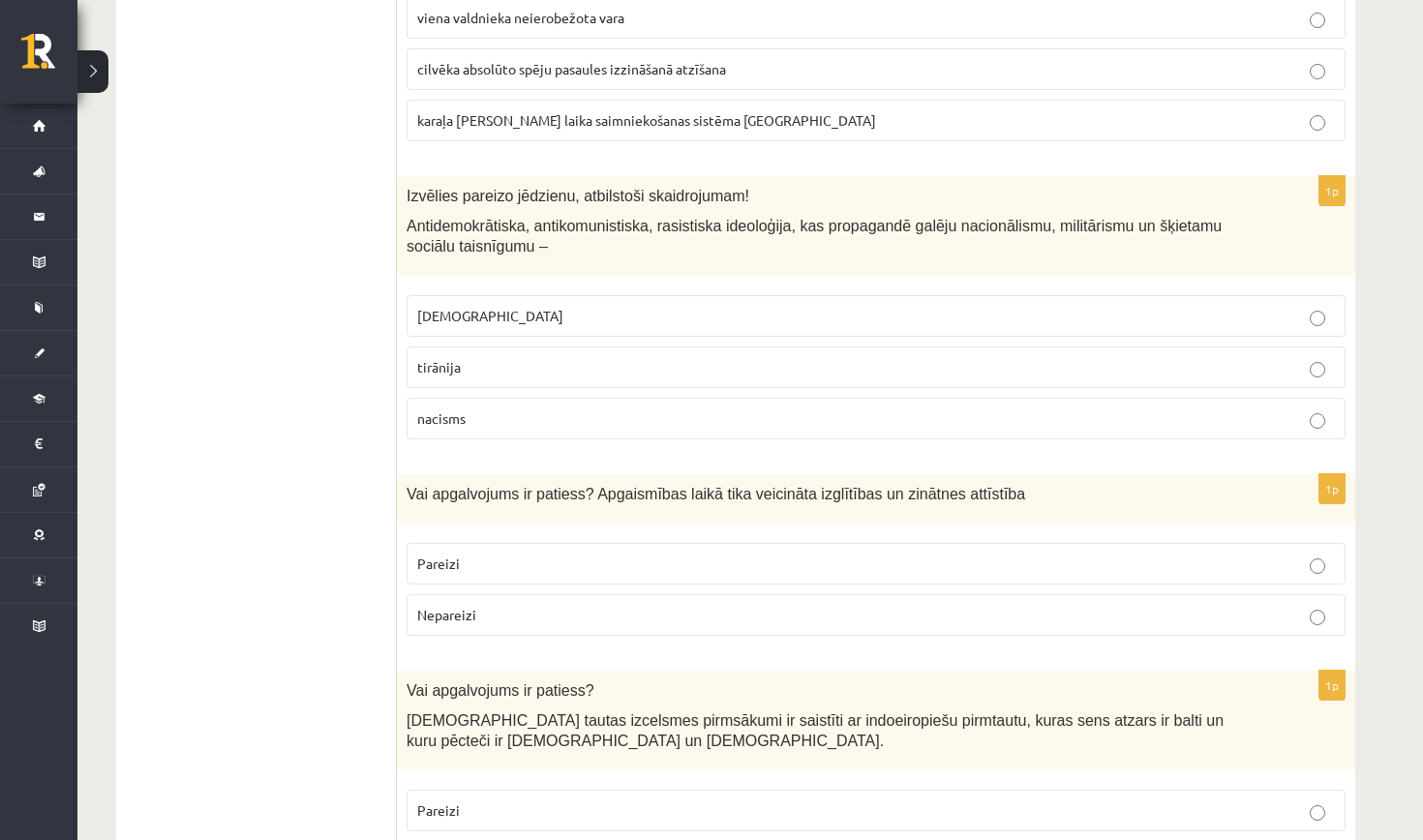
scroll to position [5676, 0]
click at [706, 294] on label "fašisms" at bounding box center [877, 315] width 939 height 42
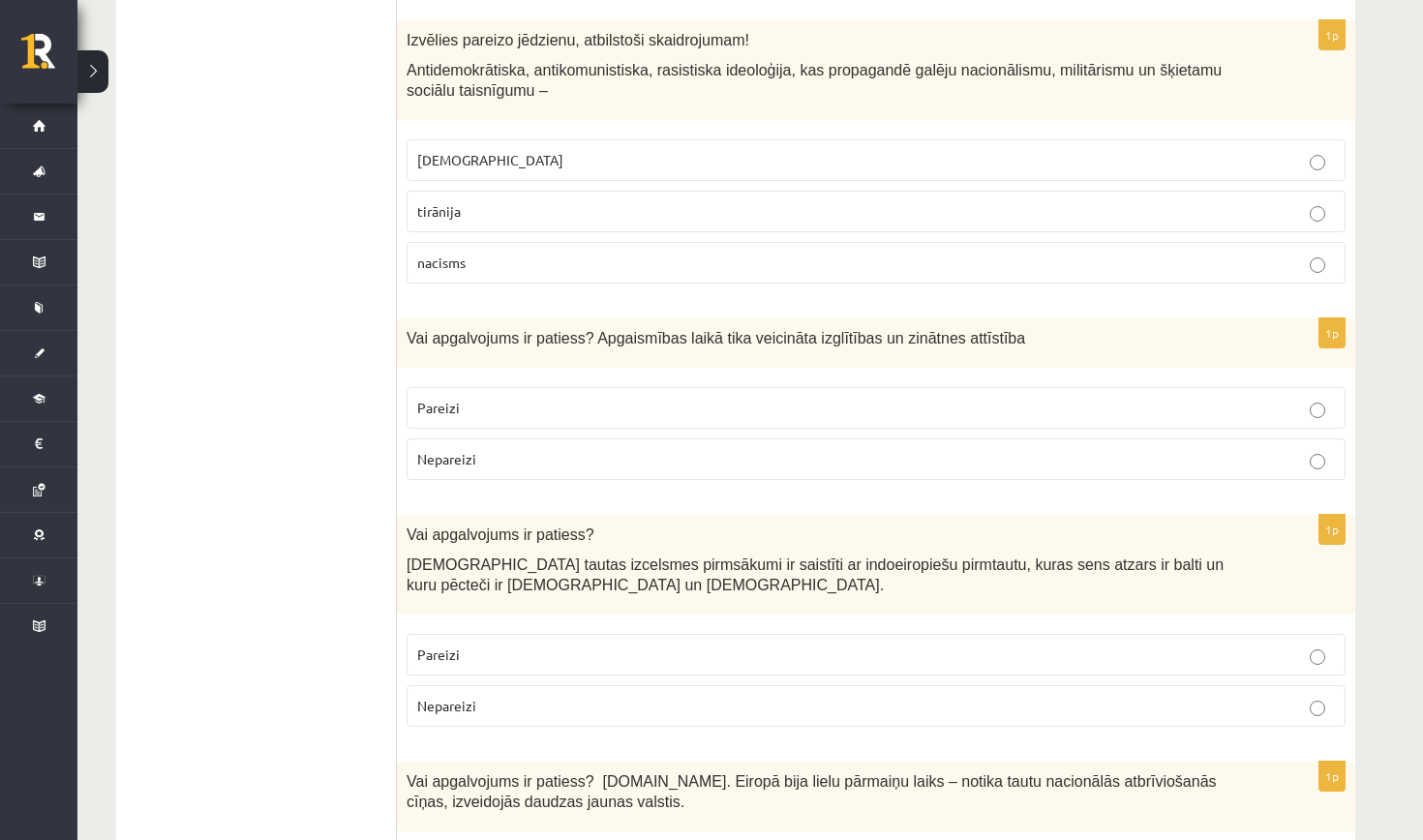
scroll to position [5832, 0]
click at [688, 387] on label "Pareizi" at bounding box center [877, 408] width 939 height 42
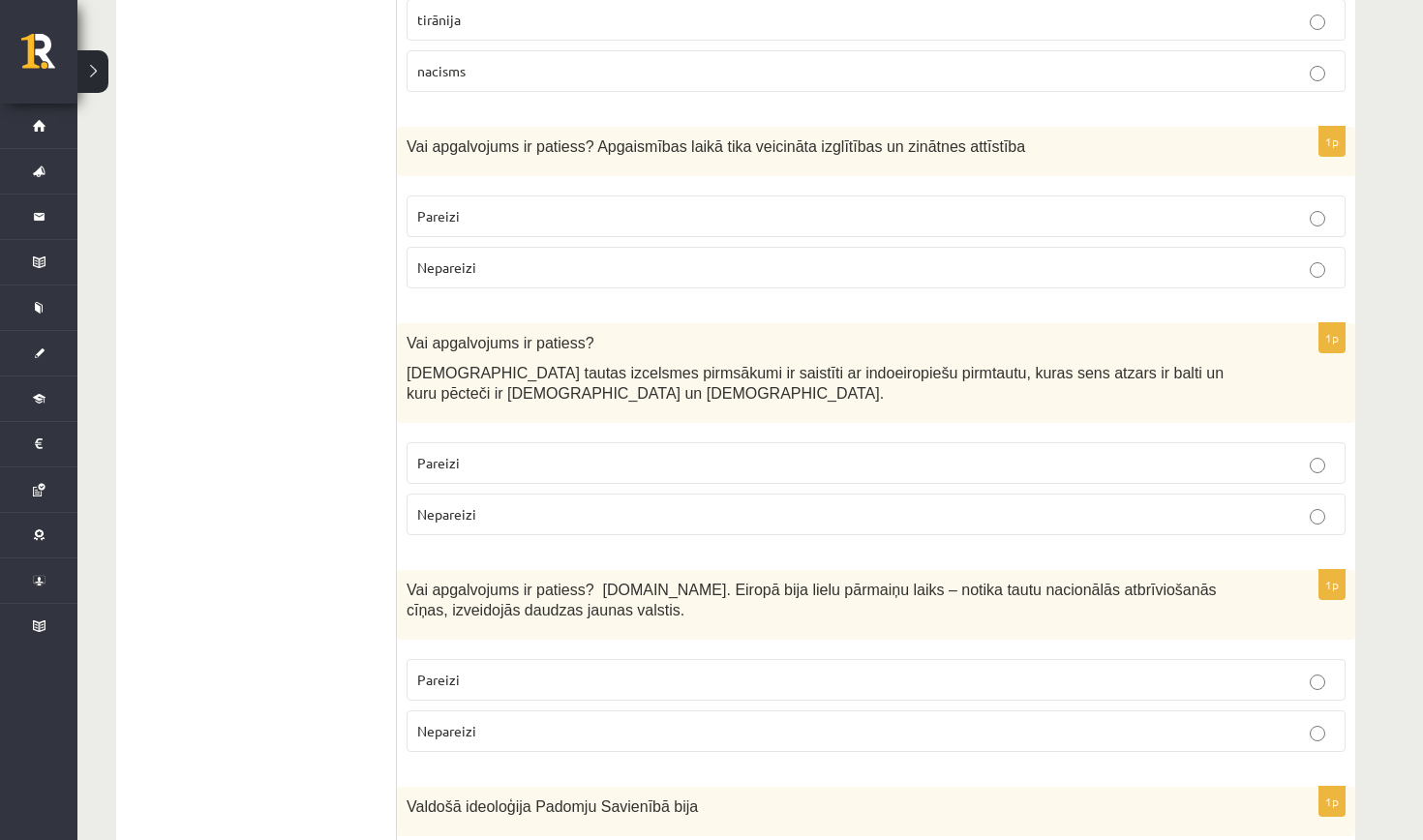
scroll to position [6025, 0]
click at [778, 503] on p "Nepareizi" at bounding box center [876, 513] width 918 height 20
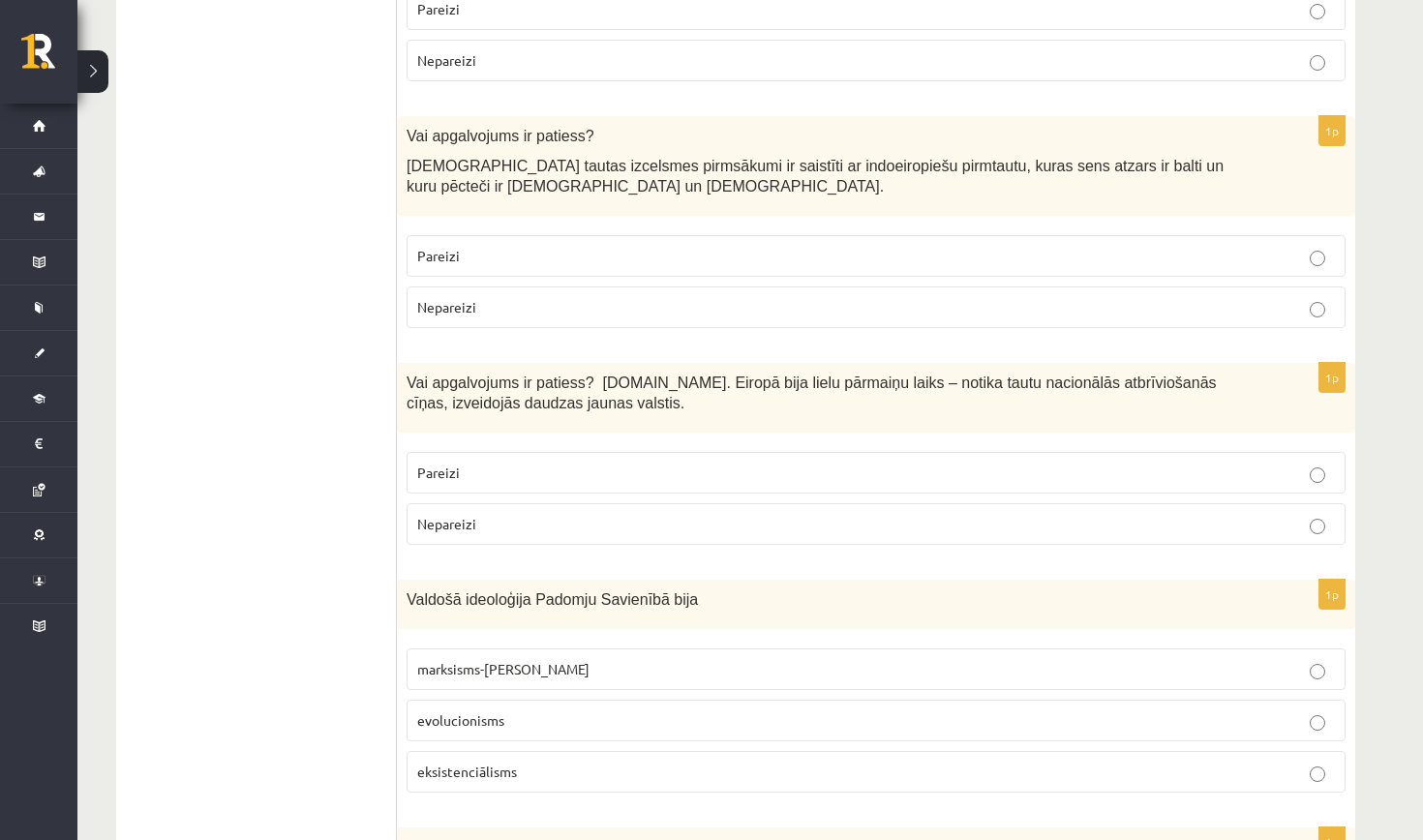
scroll to position [6235, 0]
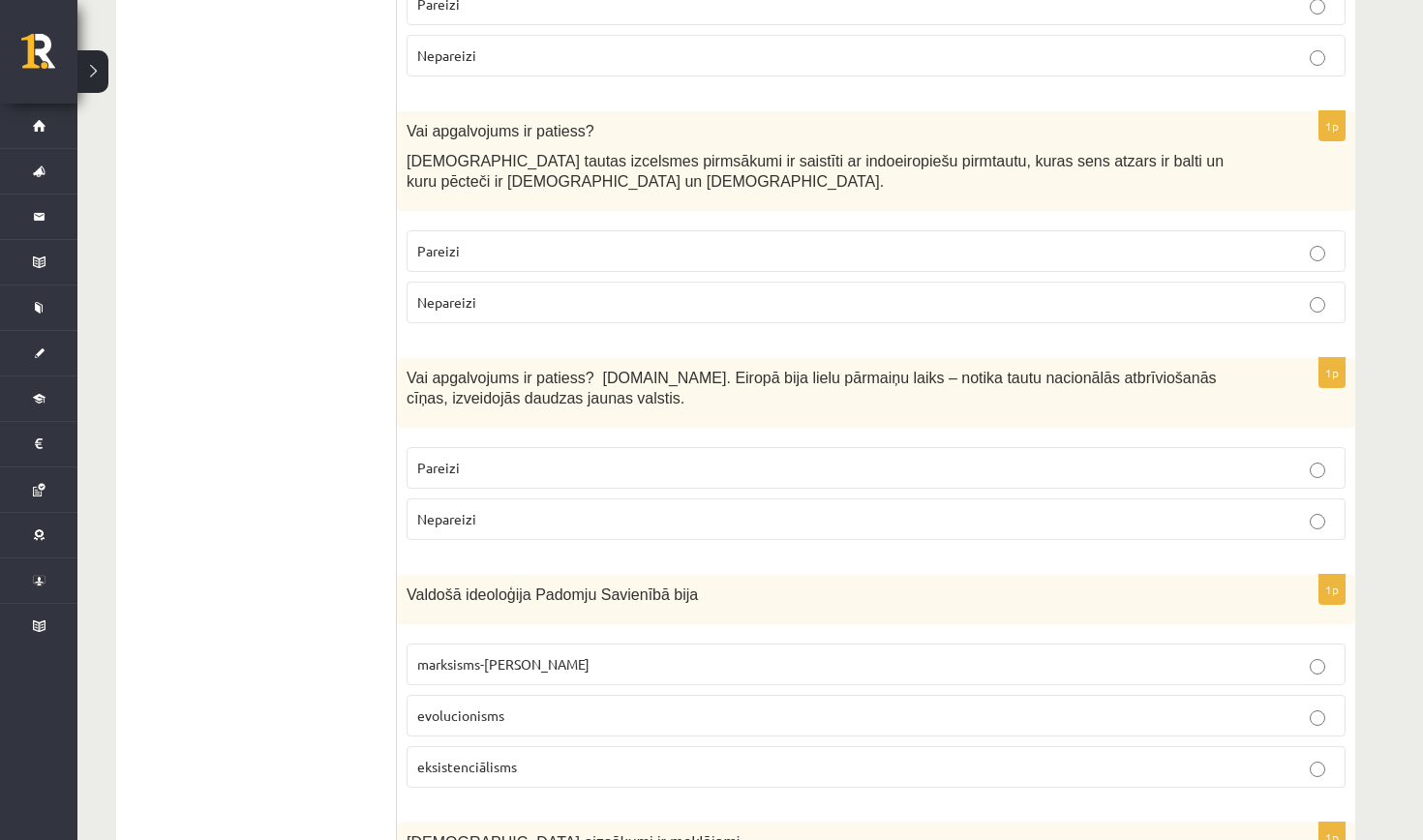
click at [746, 447] on label "Pareizi" at bounding box center [877, 468] width 939 height 42
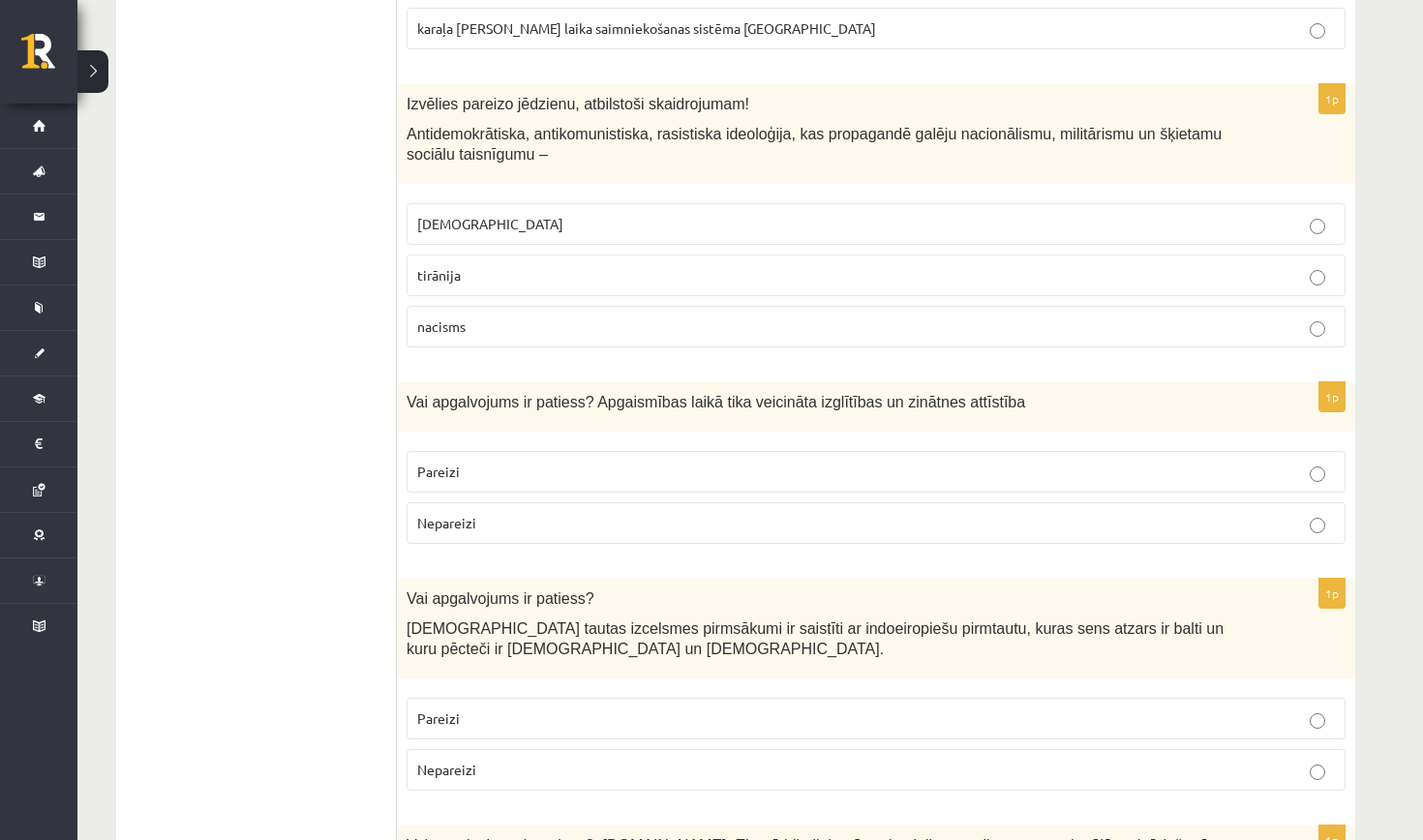
scroll to position [5744, 0]
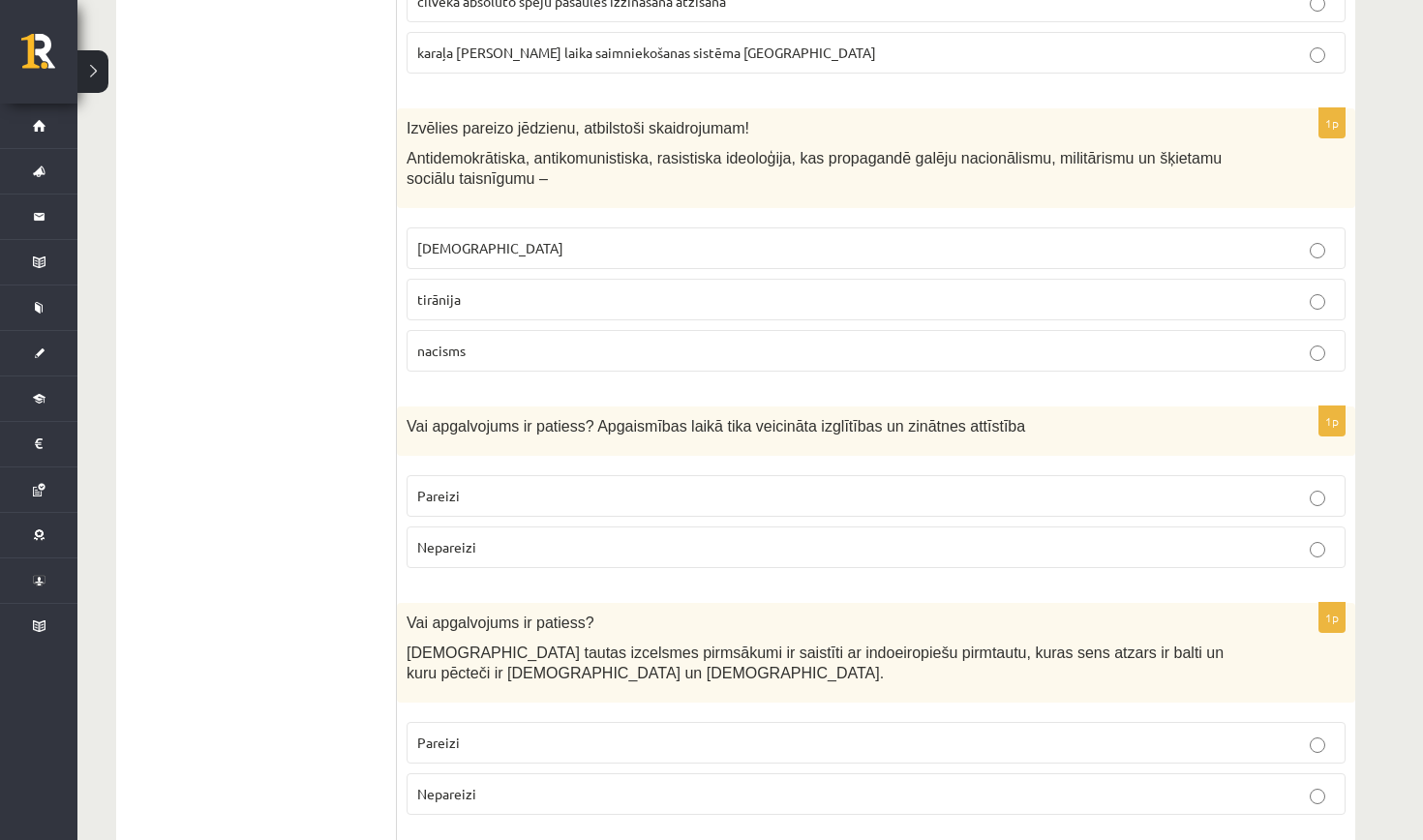
click at [791, 341] on p "nacisms" at bounding box center [876, 350] width 918 height 20
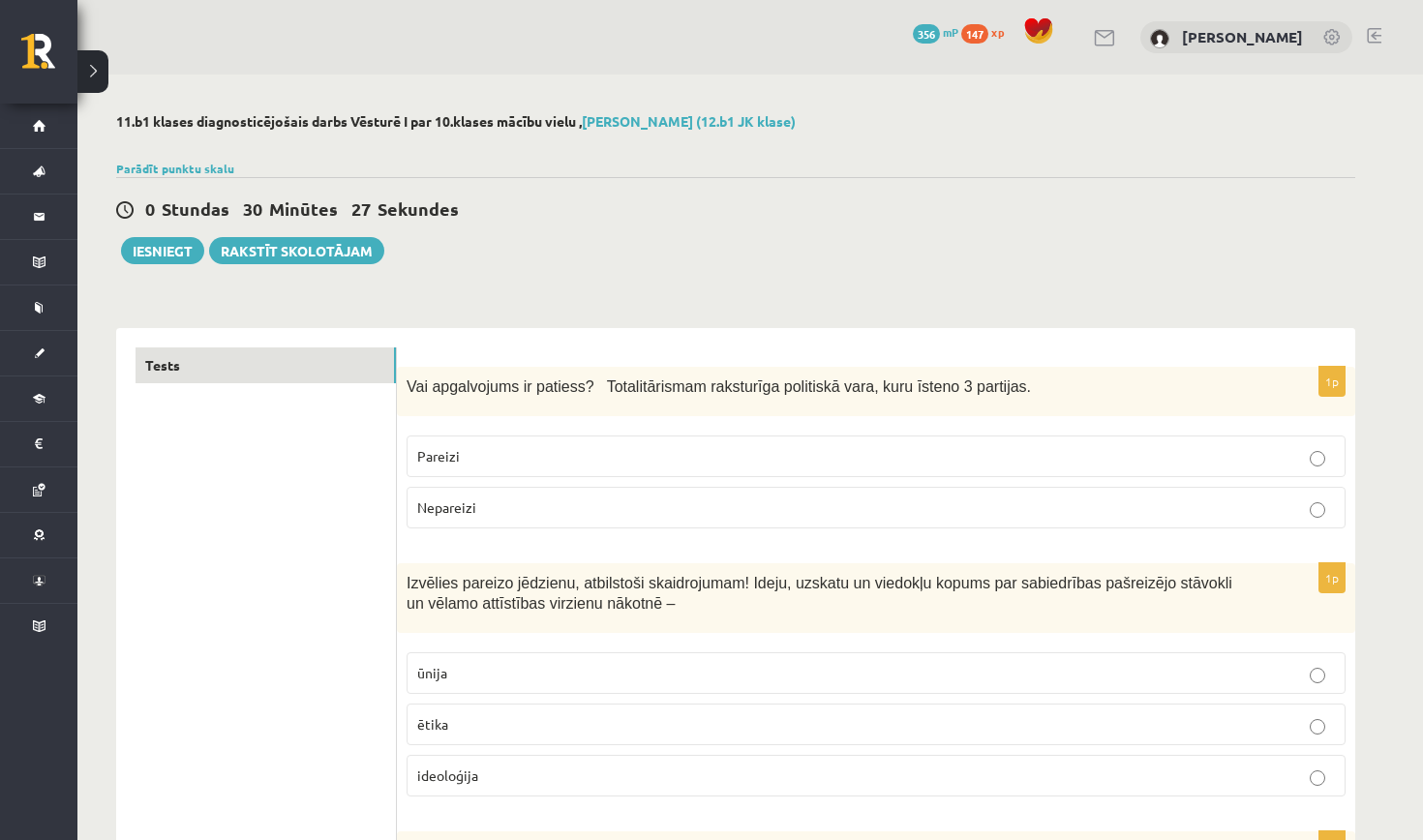
scroll to position [0, 0]
click at [183, 244] on button "Iesniegt" at bounding box center [163, 250] width 83 height 27
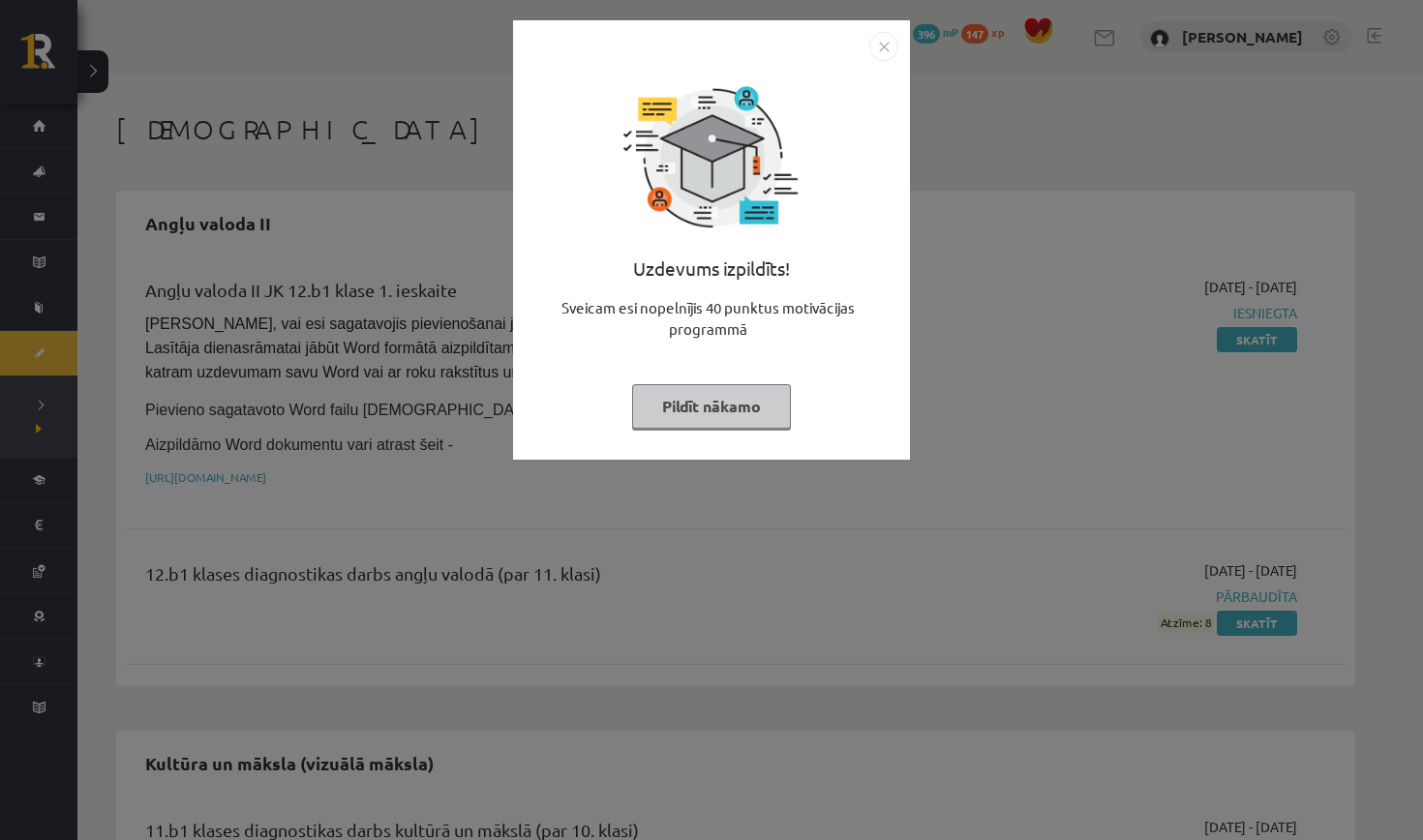
click at [778, 421] on button "Pildīt nākamo" at bounding box center [712, 406] width 159 height 45
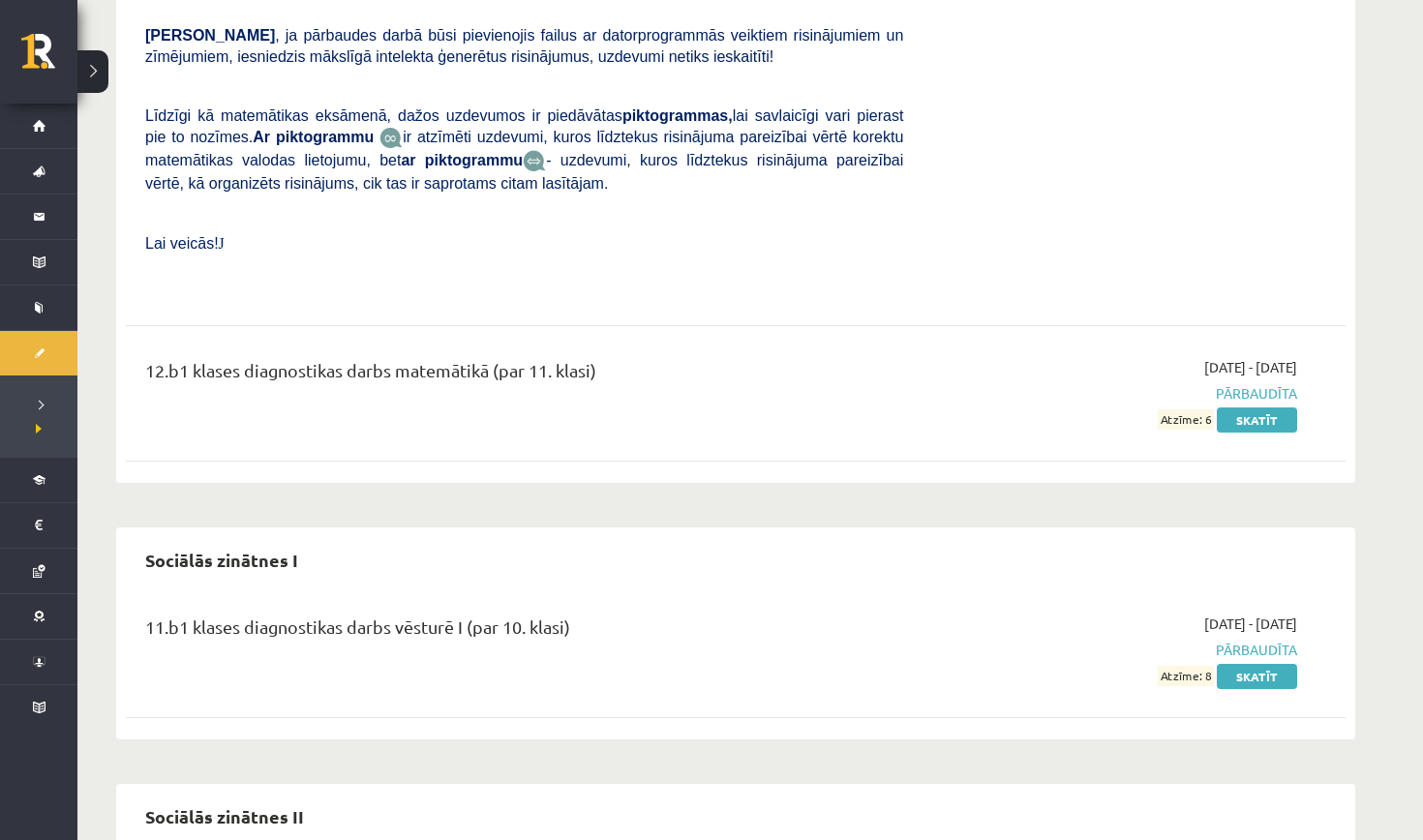
scroll to position [1699, 0]
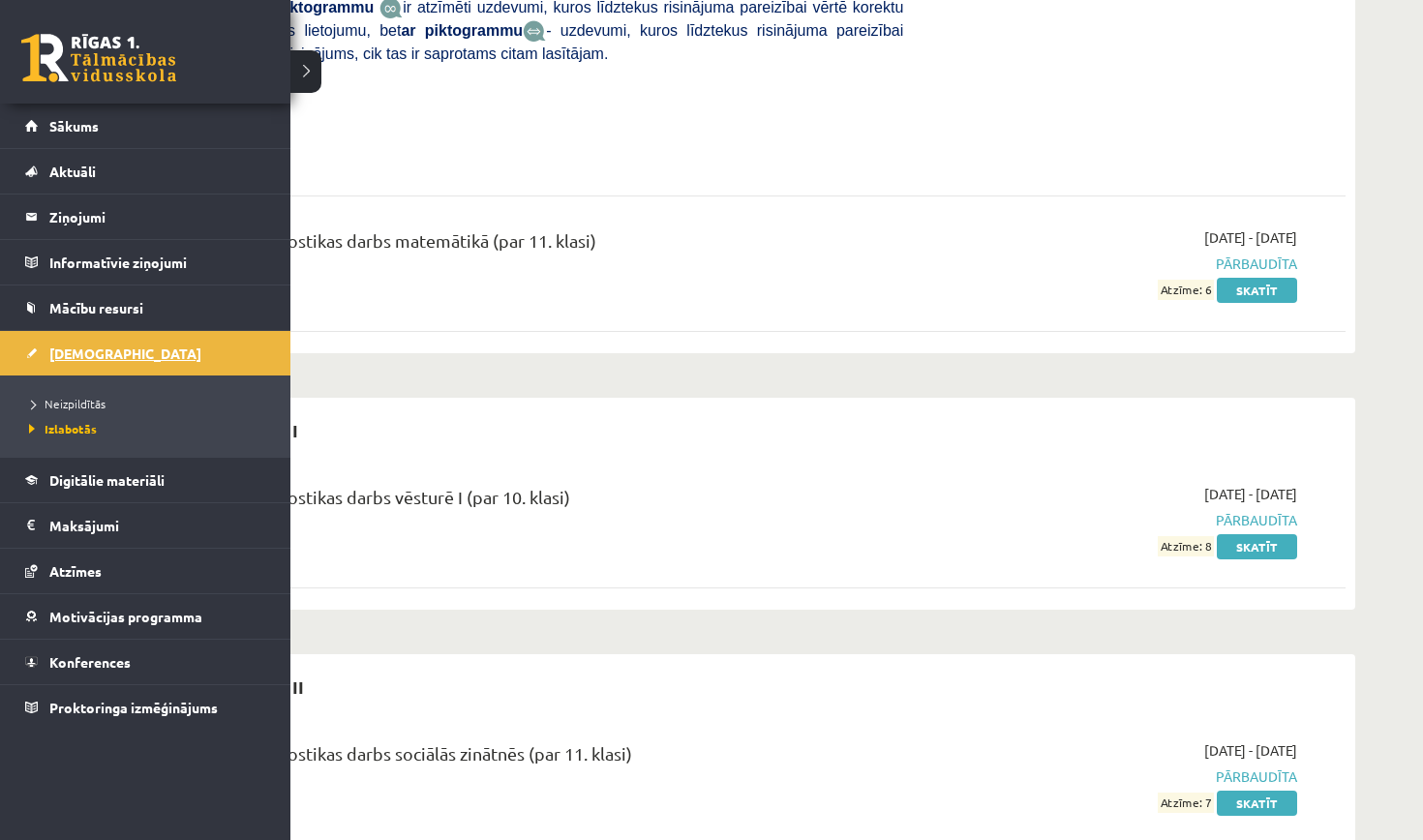
click at [126, 331] on link "[DEMOGRAPHIC_DATA]" at bounding box center [145, 352] width 241 height 45
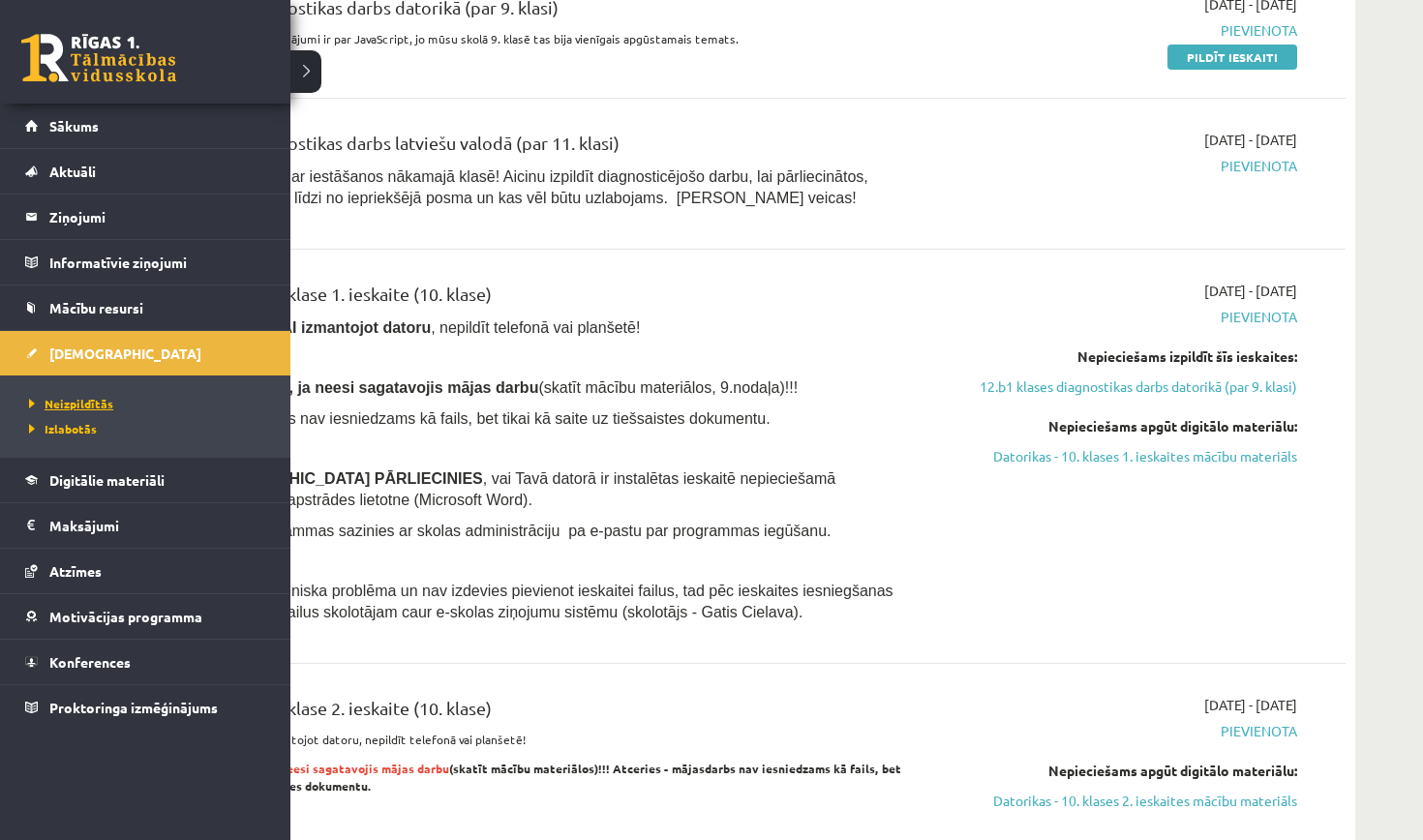
click at [92, 405] on span "Neizpildītās" at bounding box center [69, 404] width 89 height 16
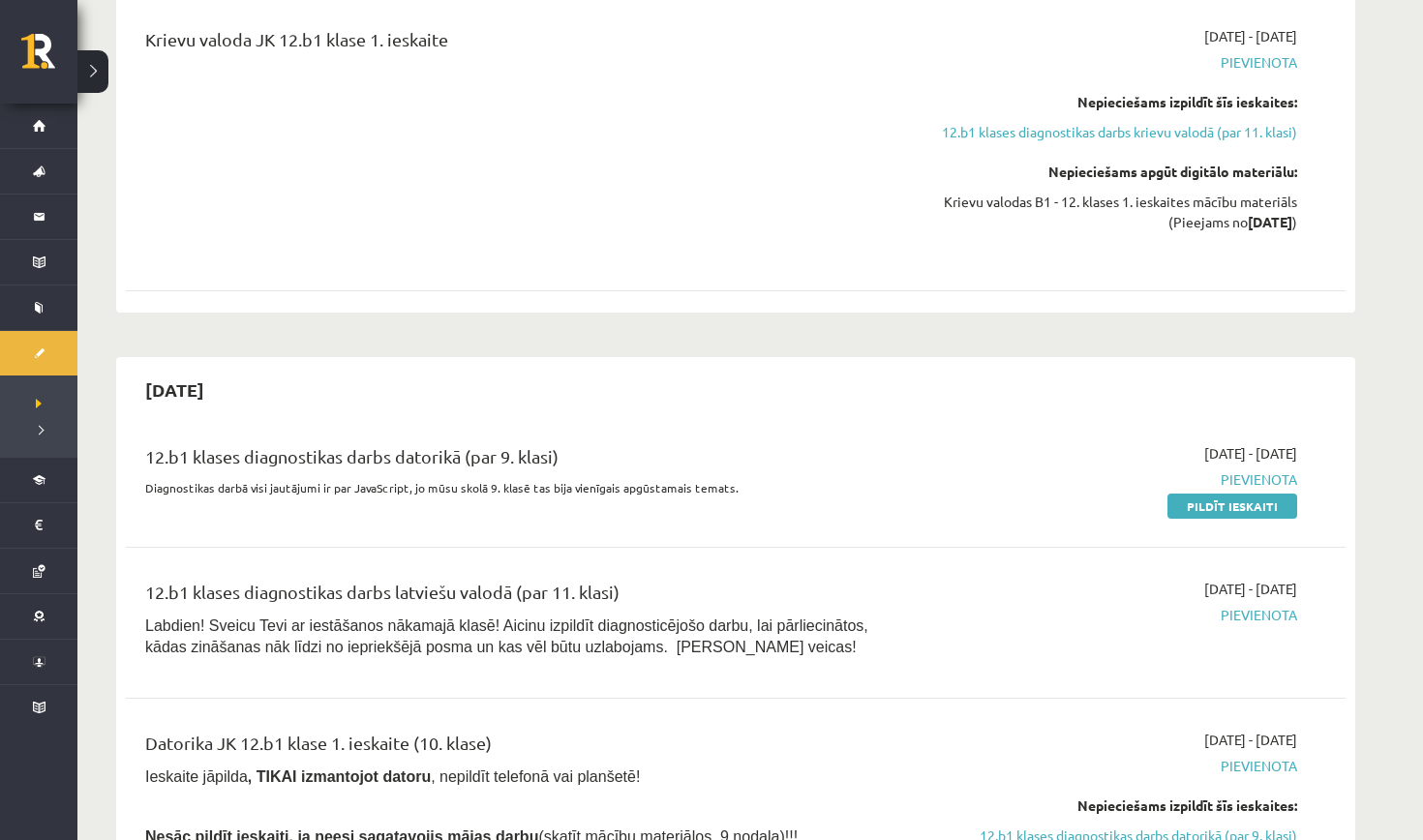
scroll to position [1253, 0]
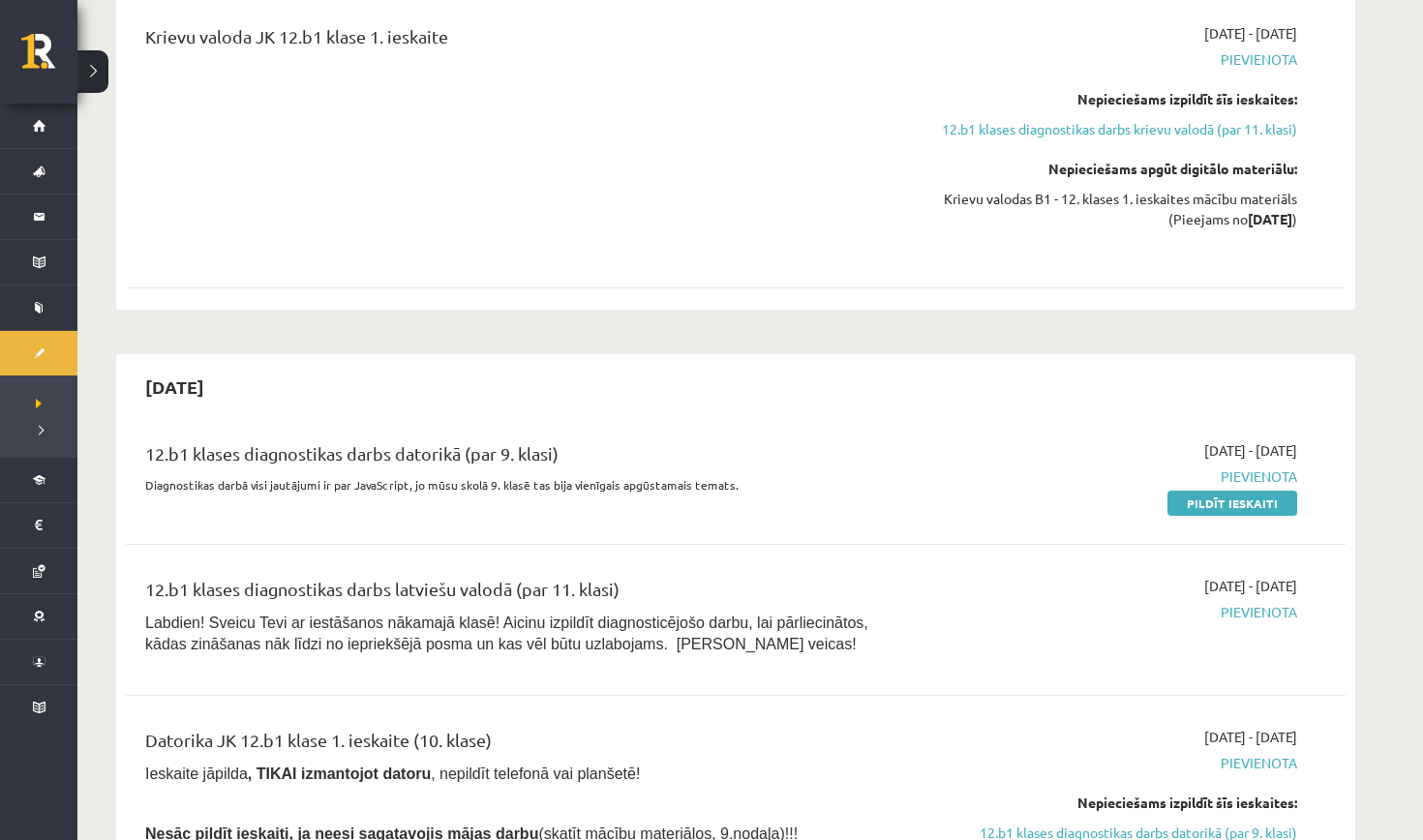
click at [1013, 496] on div "2025-09-01 - 2025-10-31 Pievienota Pildīt ieskaiti" at bounding box center [1114, 477] width 394 height 72
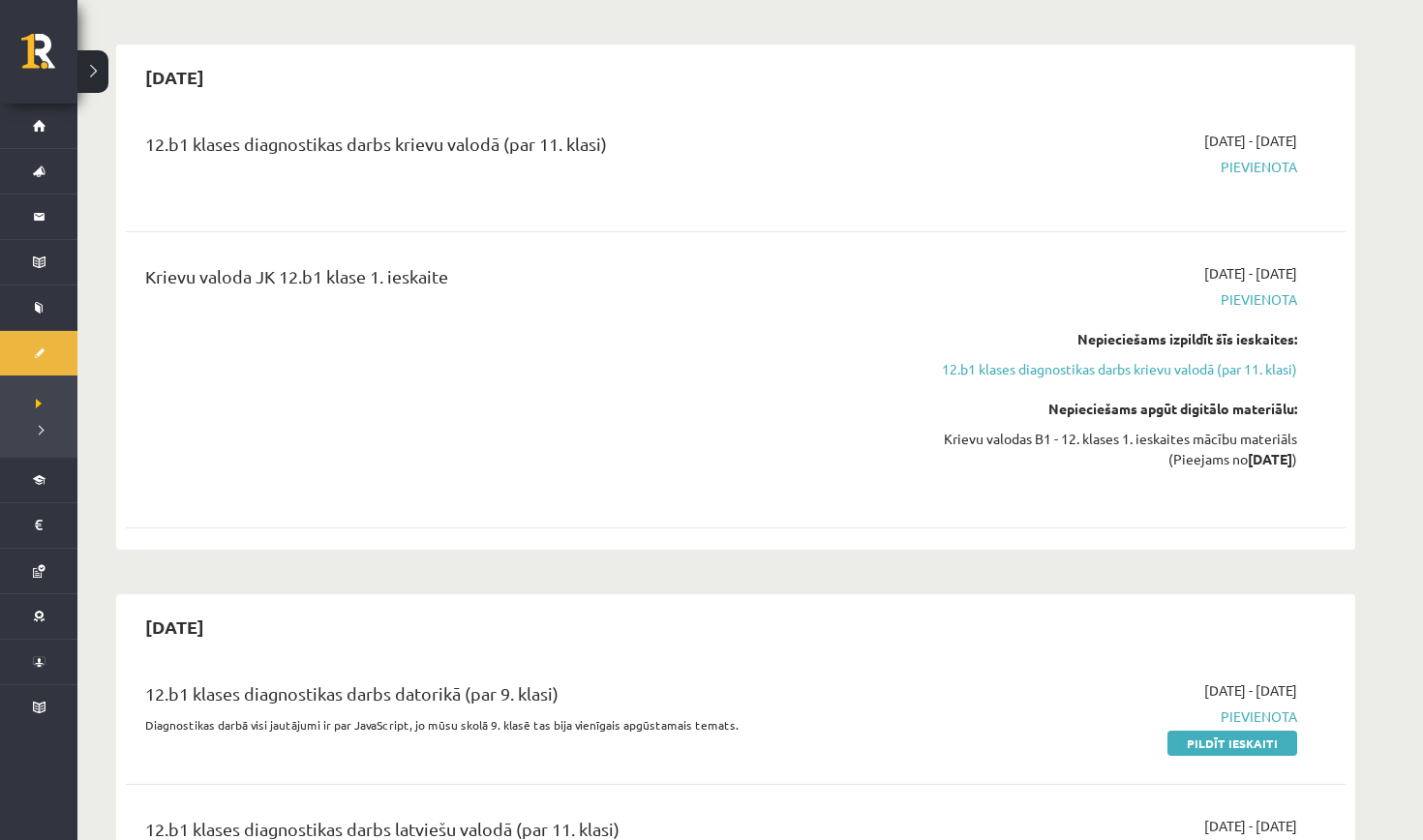
scroll to position [1012, 0]
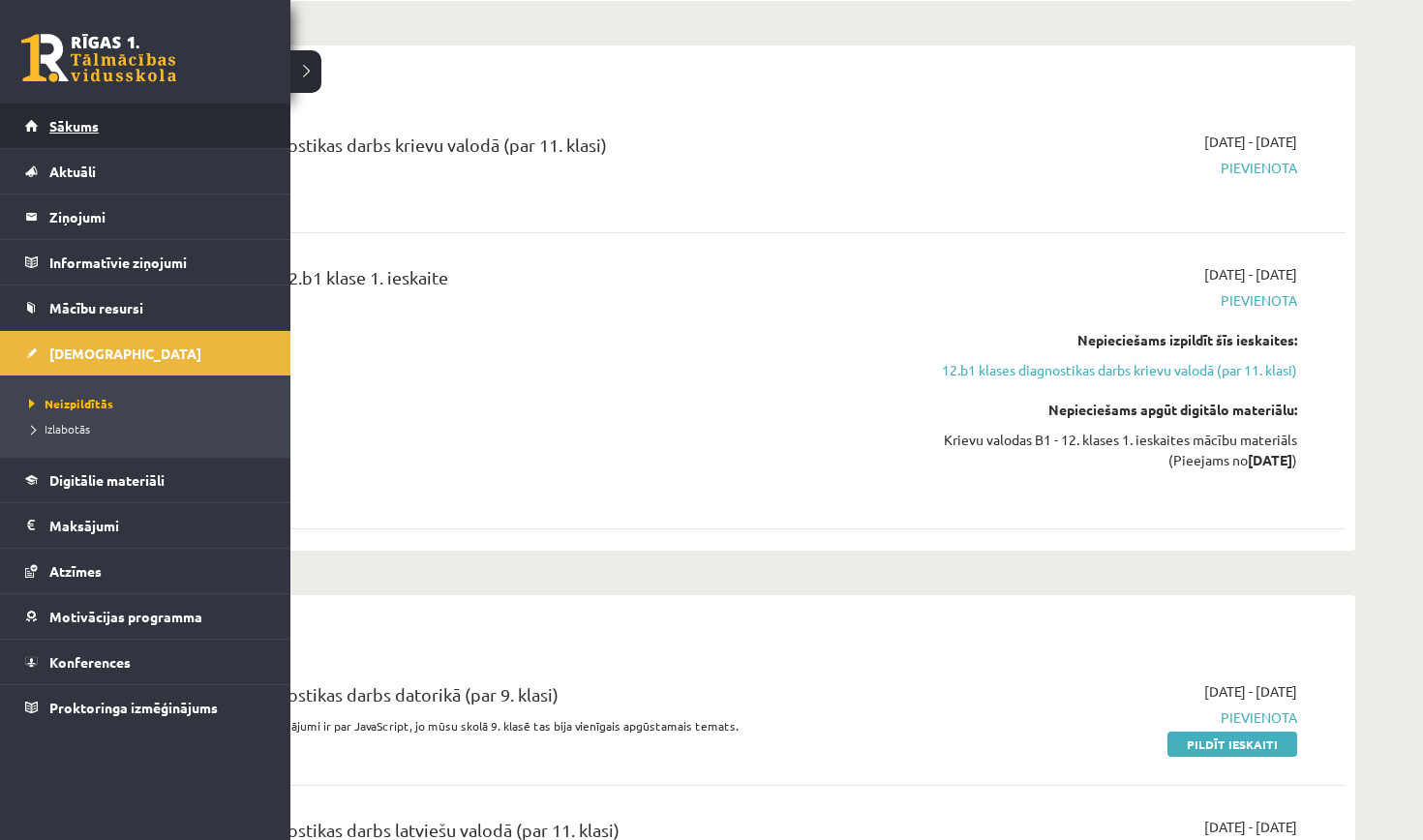
click at [60, 132] on span "Sākums" at bounding box center [74, 126] width 50 height 18
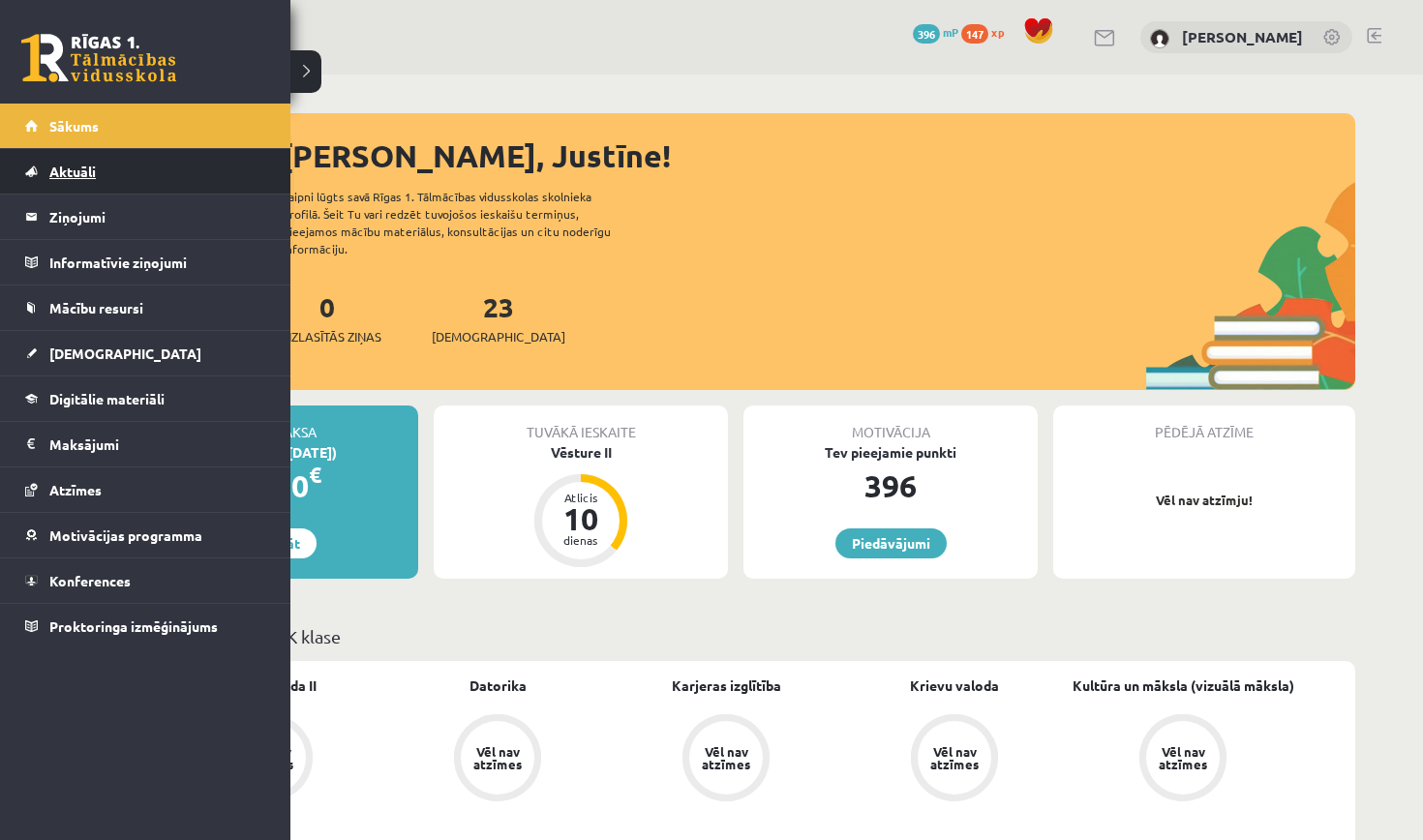
click at [174, 154] on link "Aktuāli" at bounding box center [145, 171] width 241 height 45
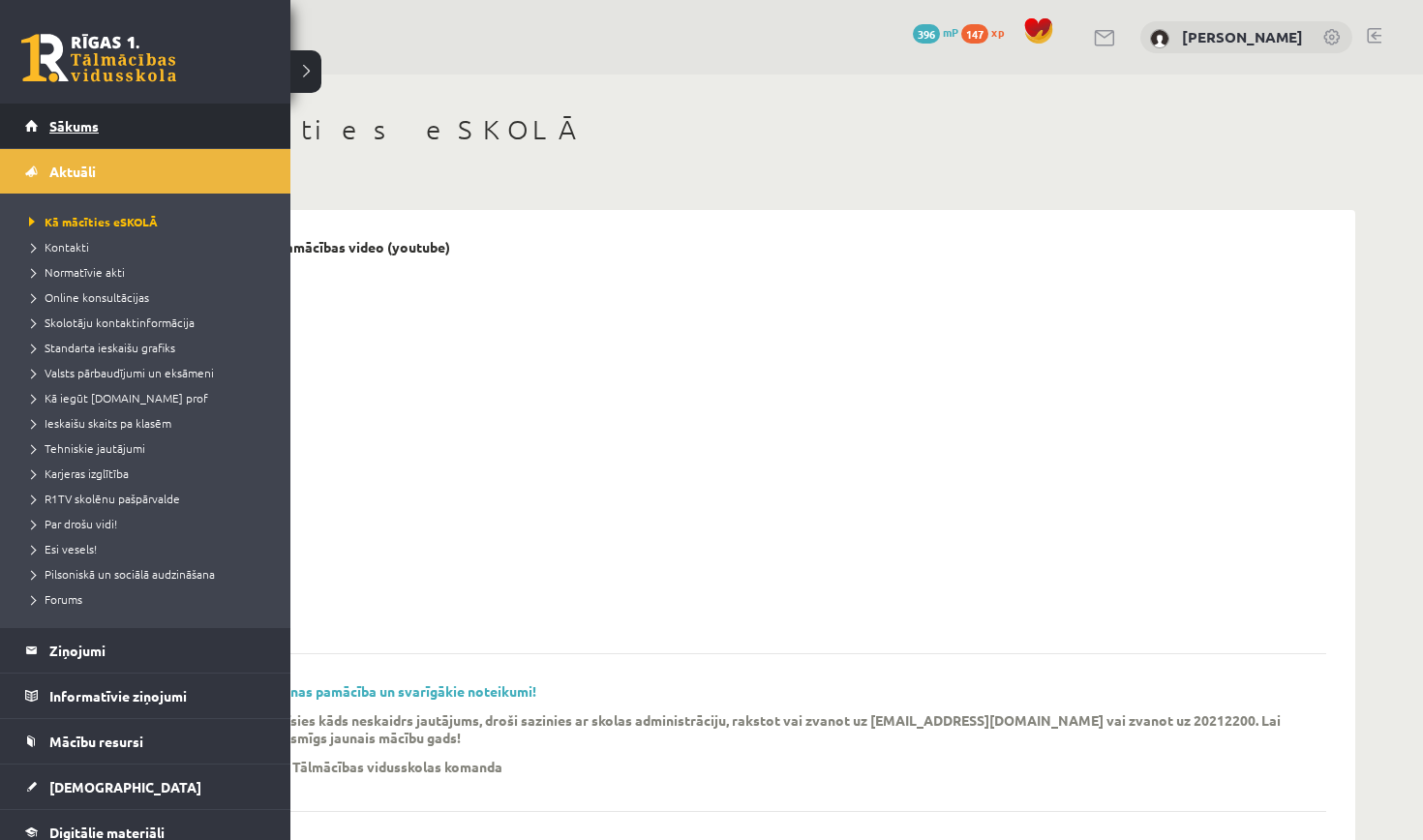
click at [60, 132] on span "Sākums" at bounding box center [74, 126] width 50 height 18
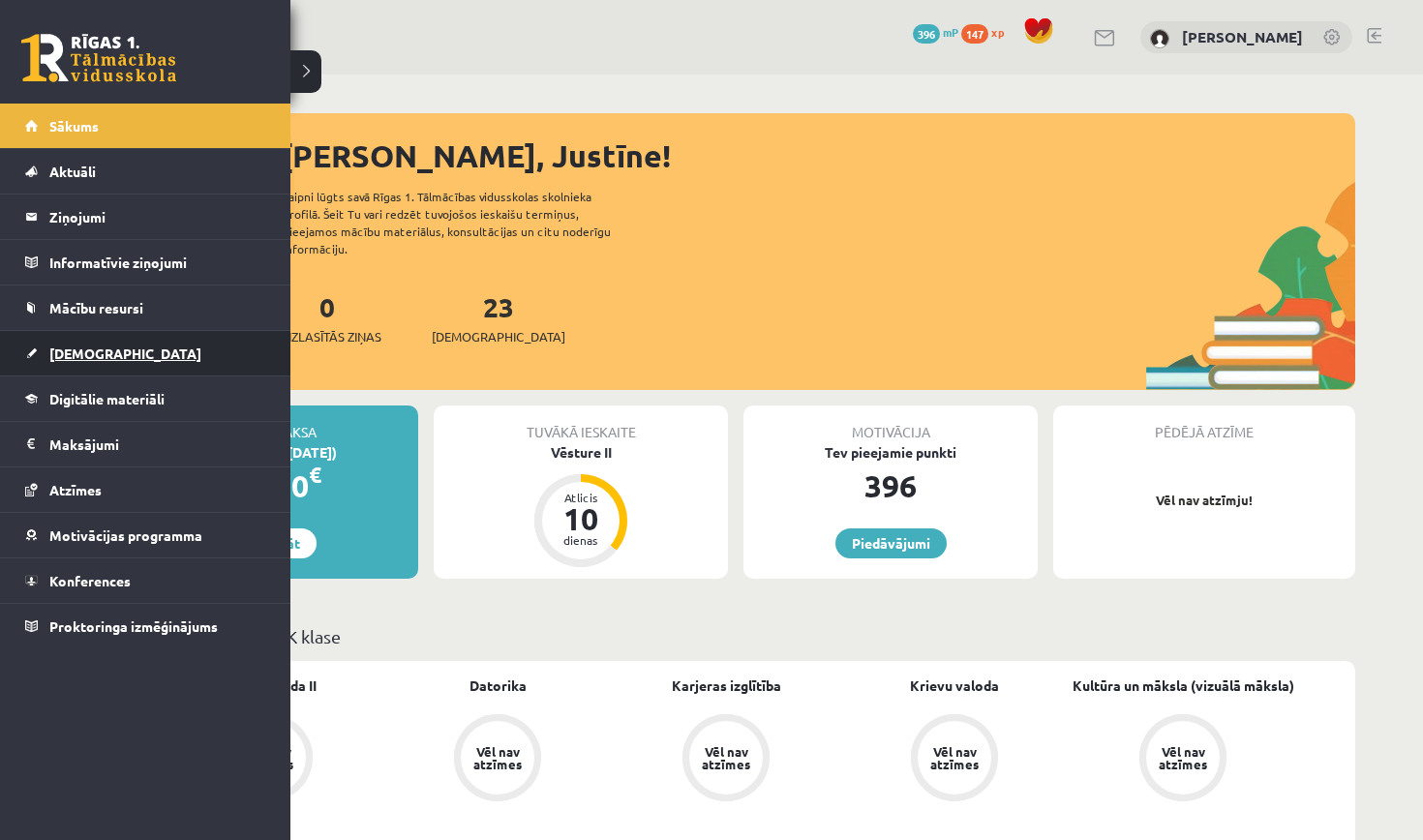
click at [61, 349] on span "[DEMOGRAPHIC_DATA]" at bounding box center [125, 353] width 152 height 18
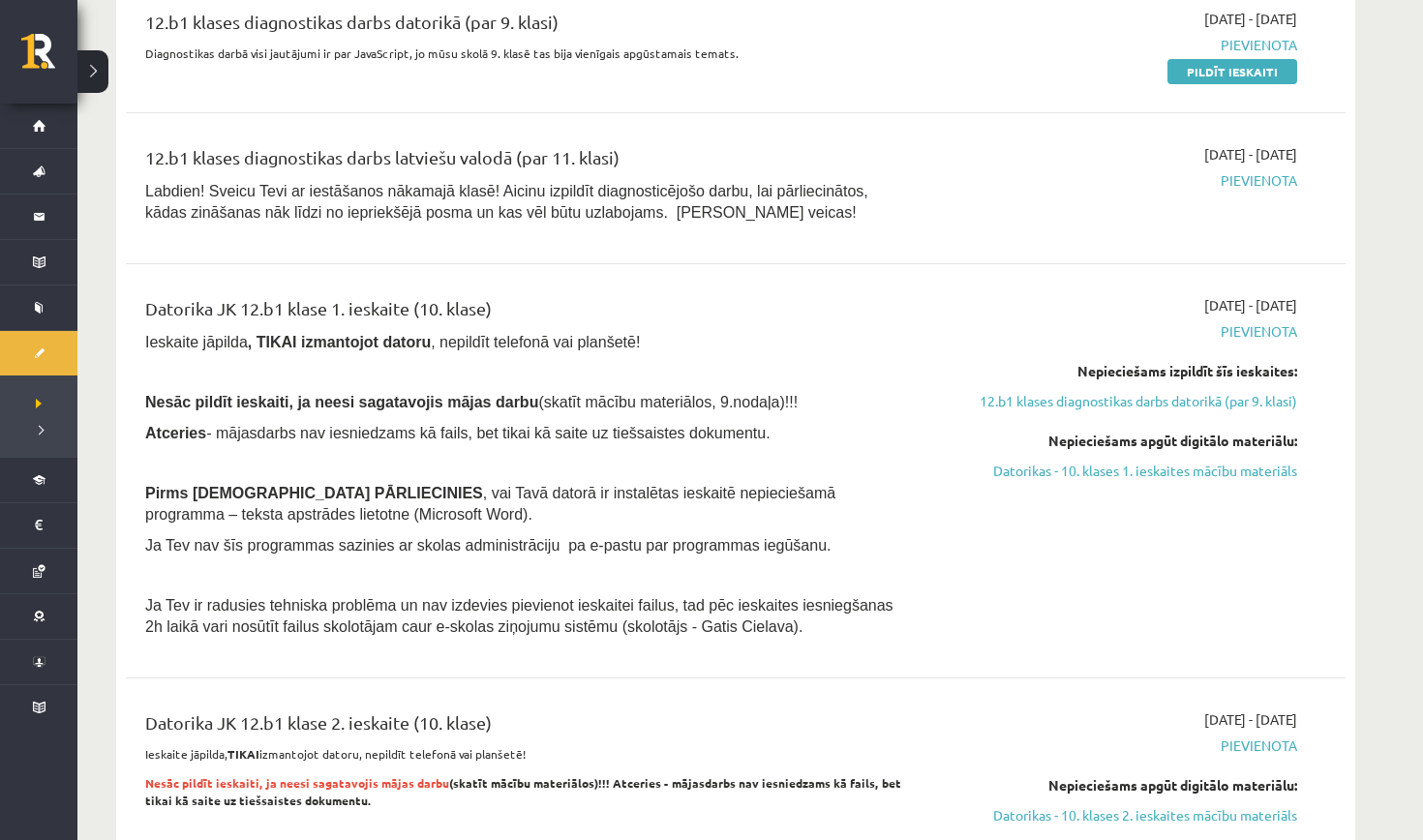
scroll to position [1411, 0]
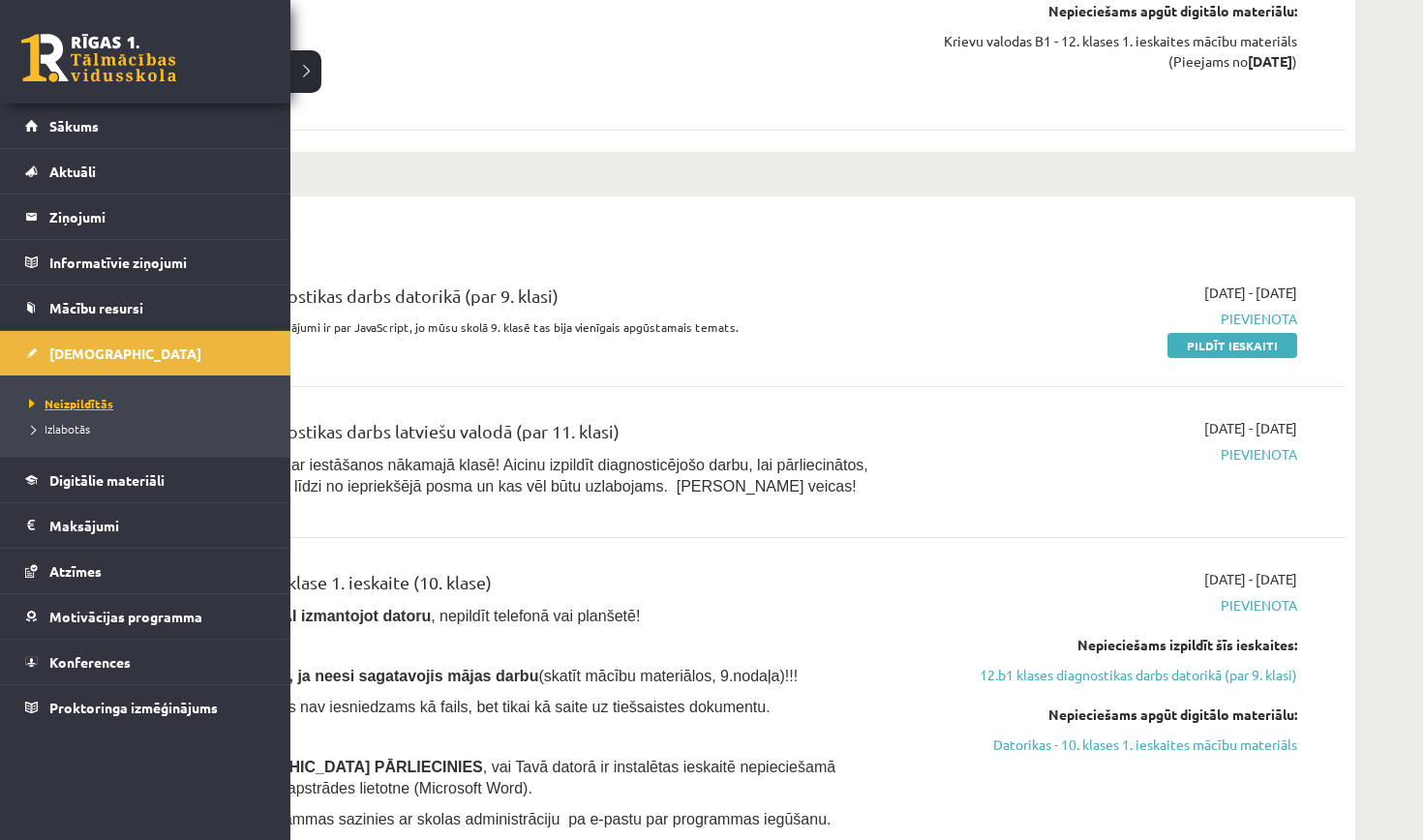
click at [108, 406] on span "Neizpildītās" at bounding box center [69, 404] width 89 height 16
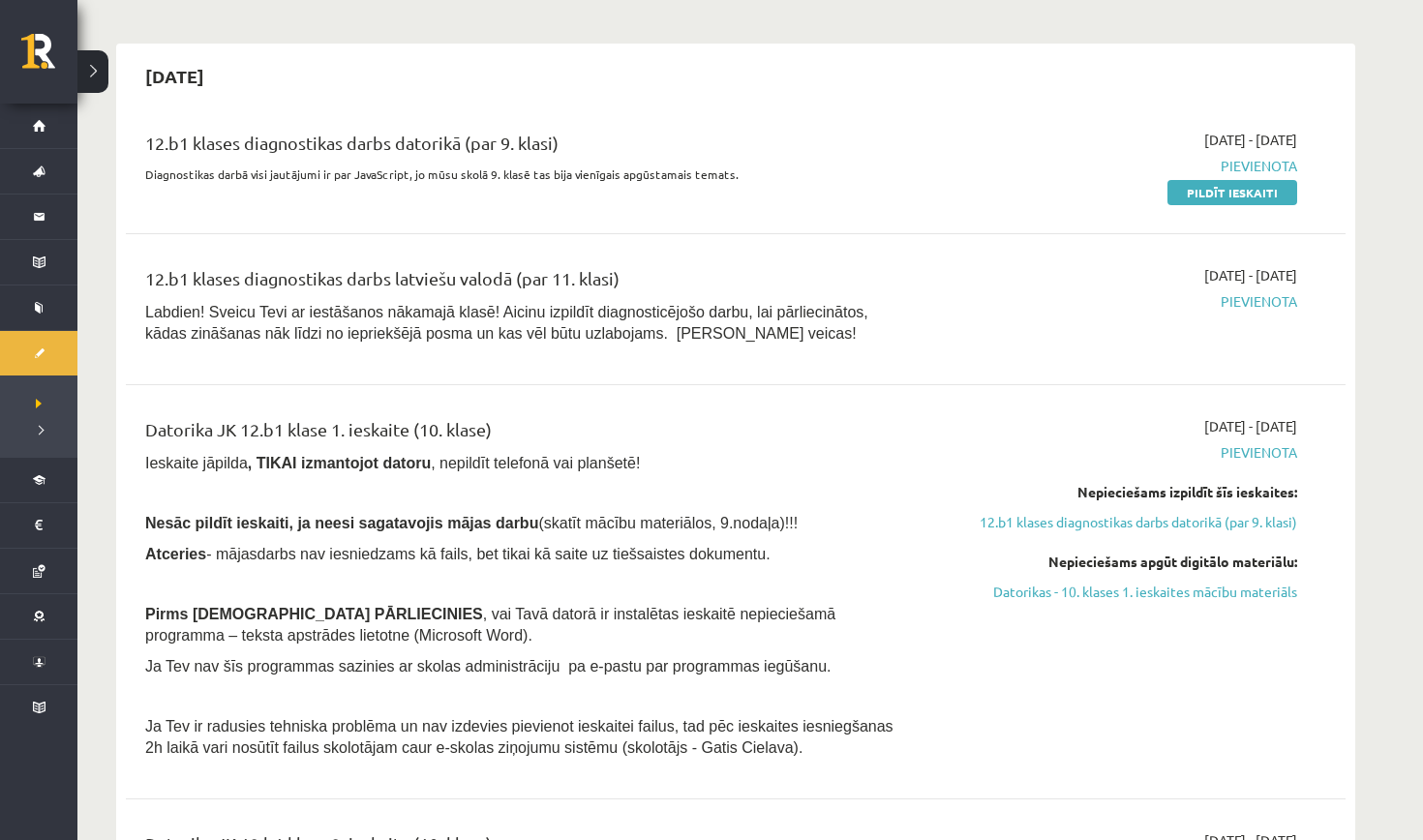
scroll to position [1570, 0]
